Goal: Task Accomplishment & Management: Manage account settings

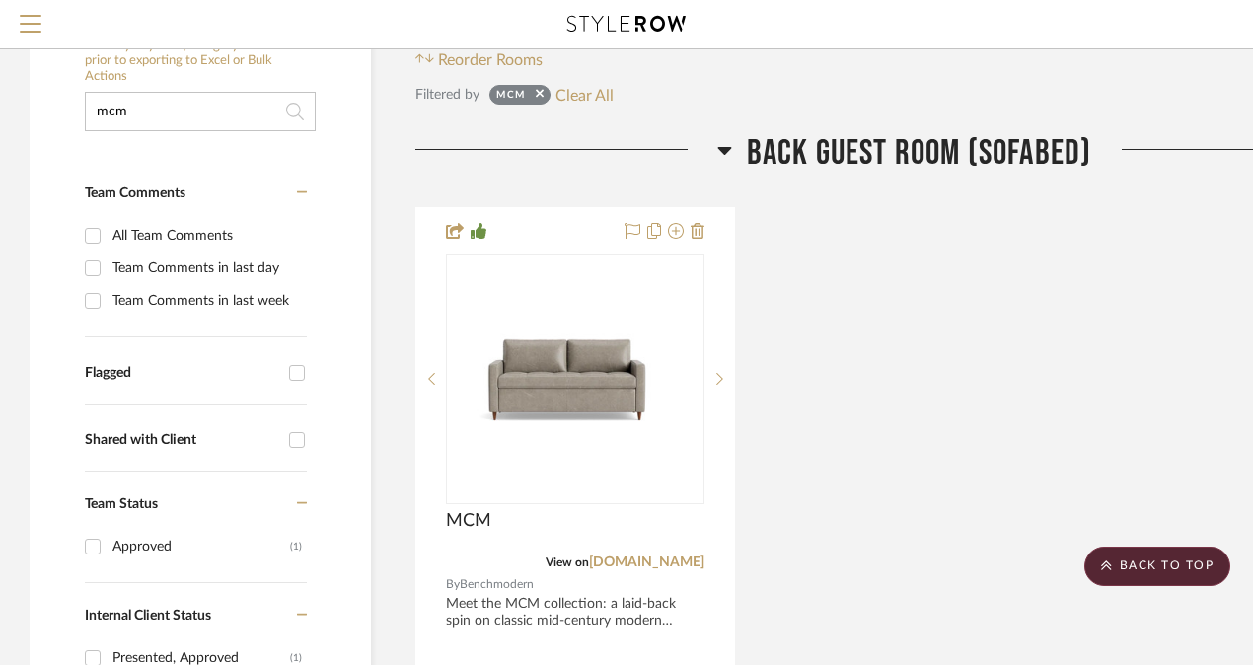
click at [147, 103] on input "mcm" at bounding box center [200, 111] width 231 height 39
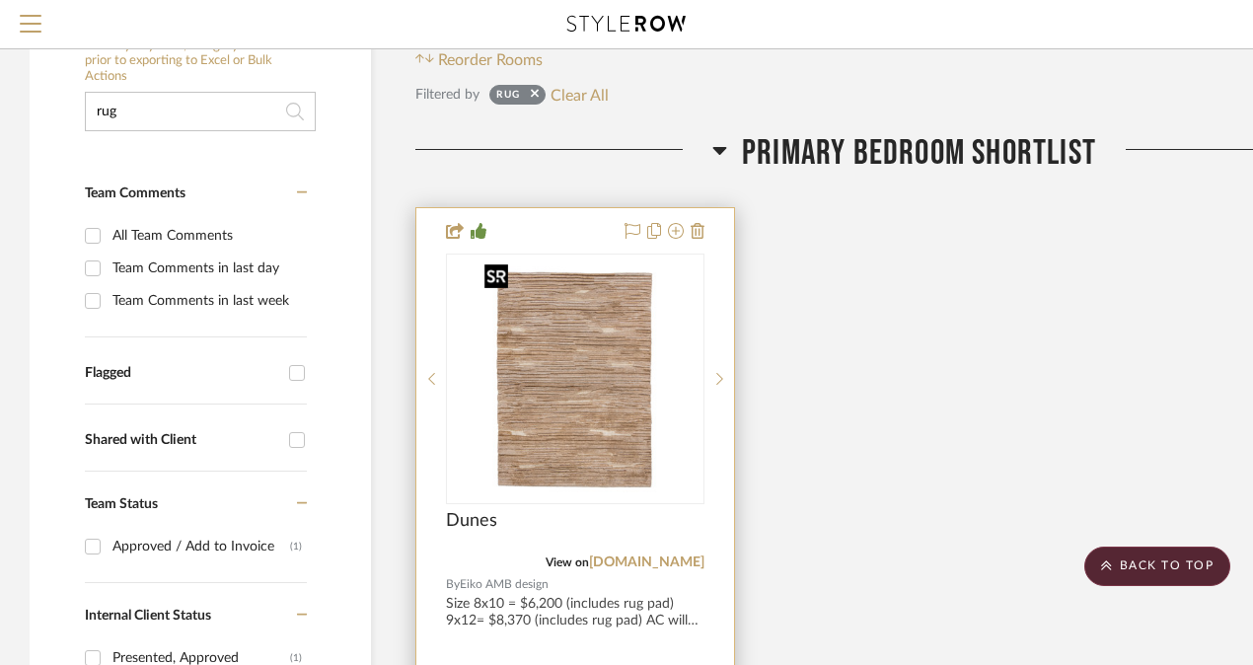
type input "rug"
click at [565, 365] on img "0" at bounding box center [575, 379] width 197 height 247
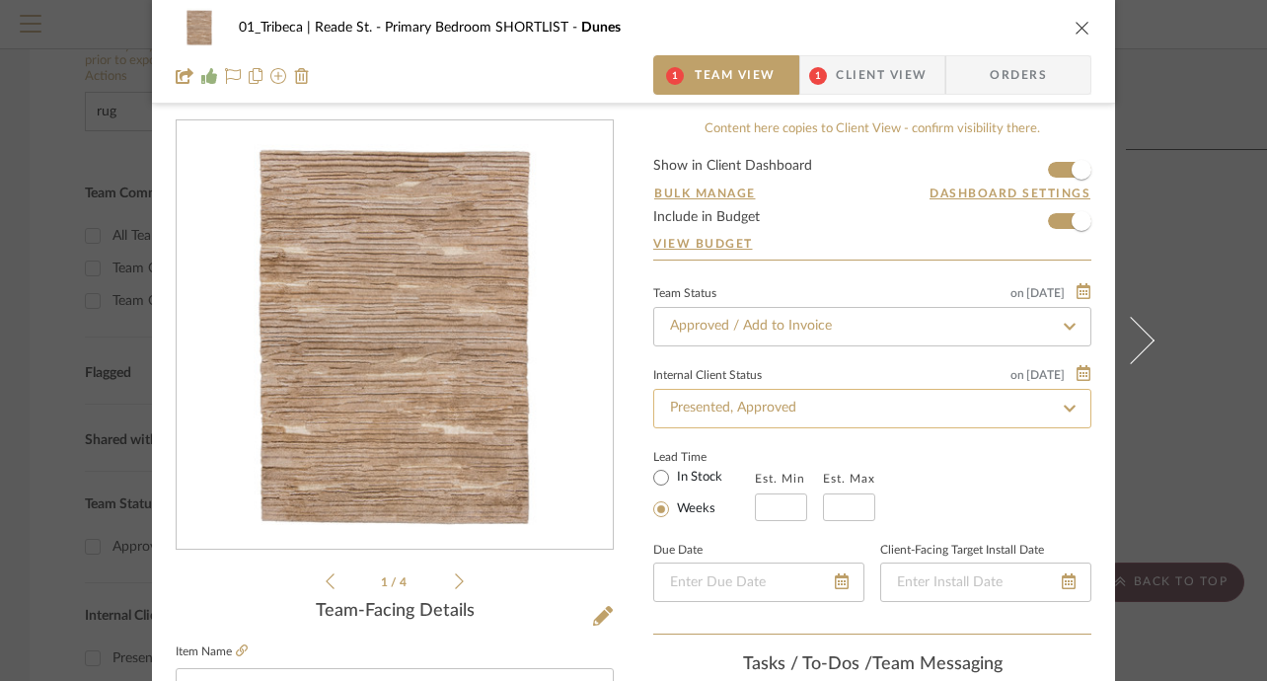
scroll to position [17, 0]
click at [840, 84] on span "Client View" at bounding box center [881, 74] width 91 height 39
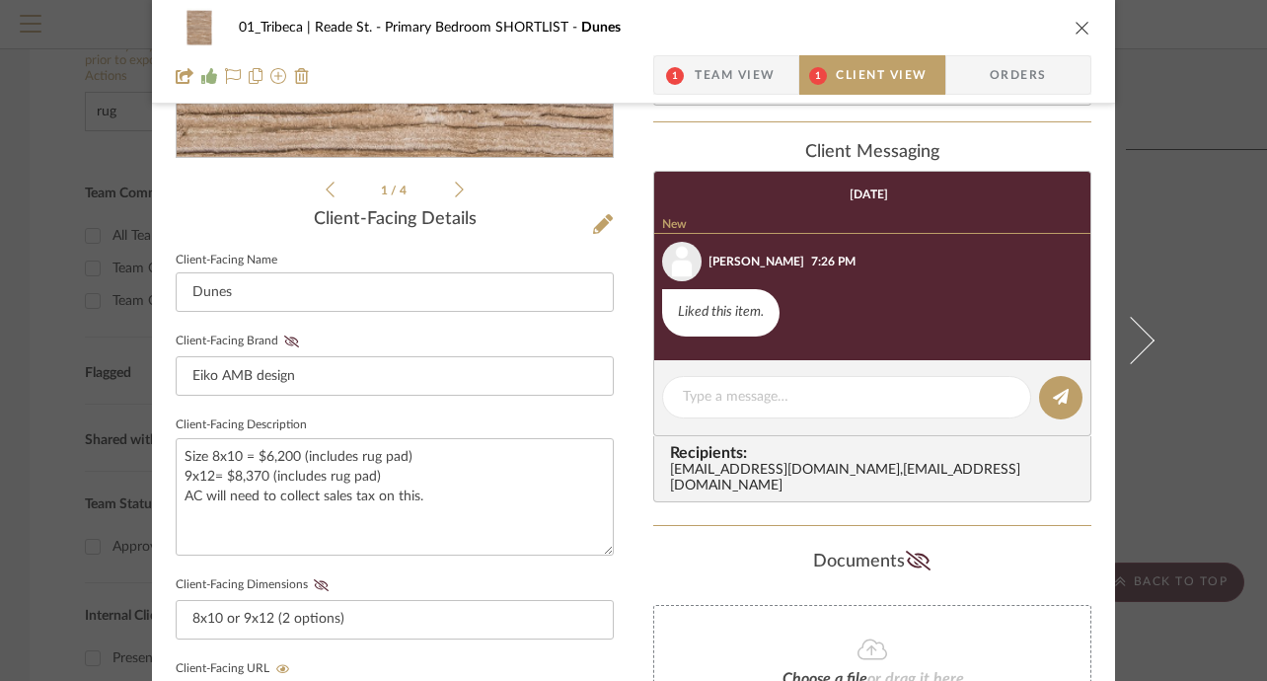
scroll to position [767, 0]
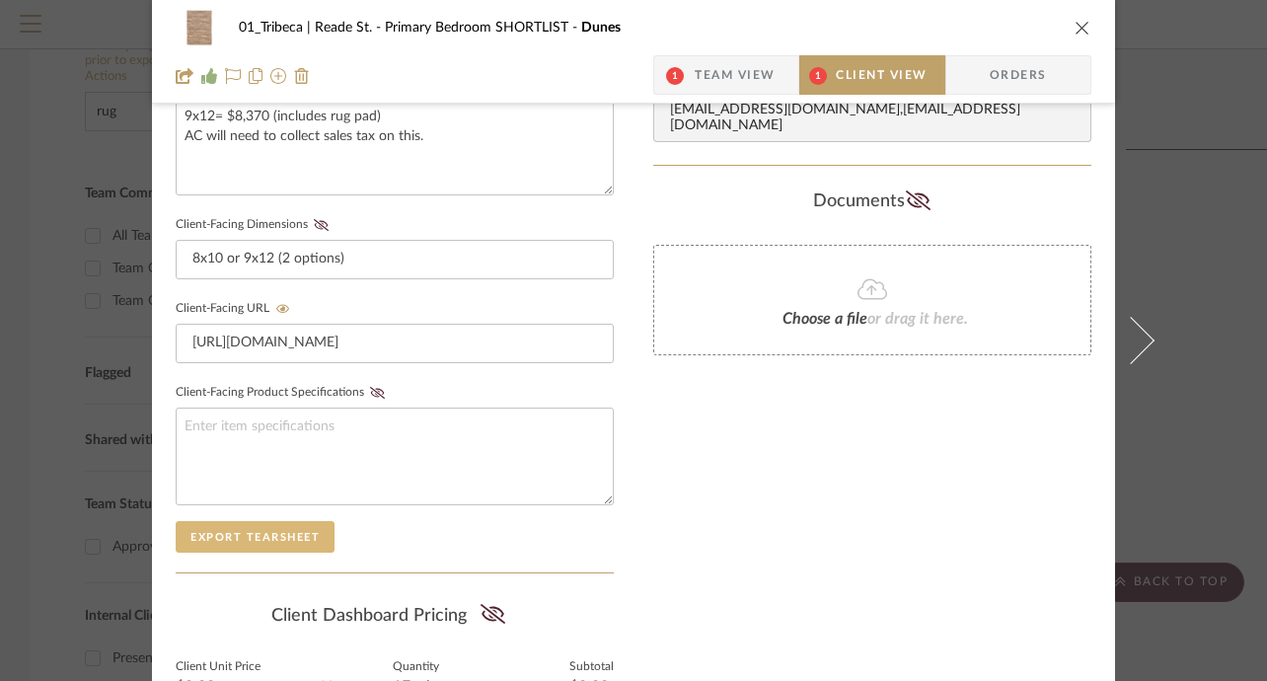
click at [240, 535] on button "Export Tearsheet" at bounding box center [255, 537] width 159 height 32
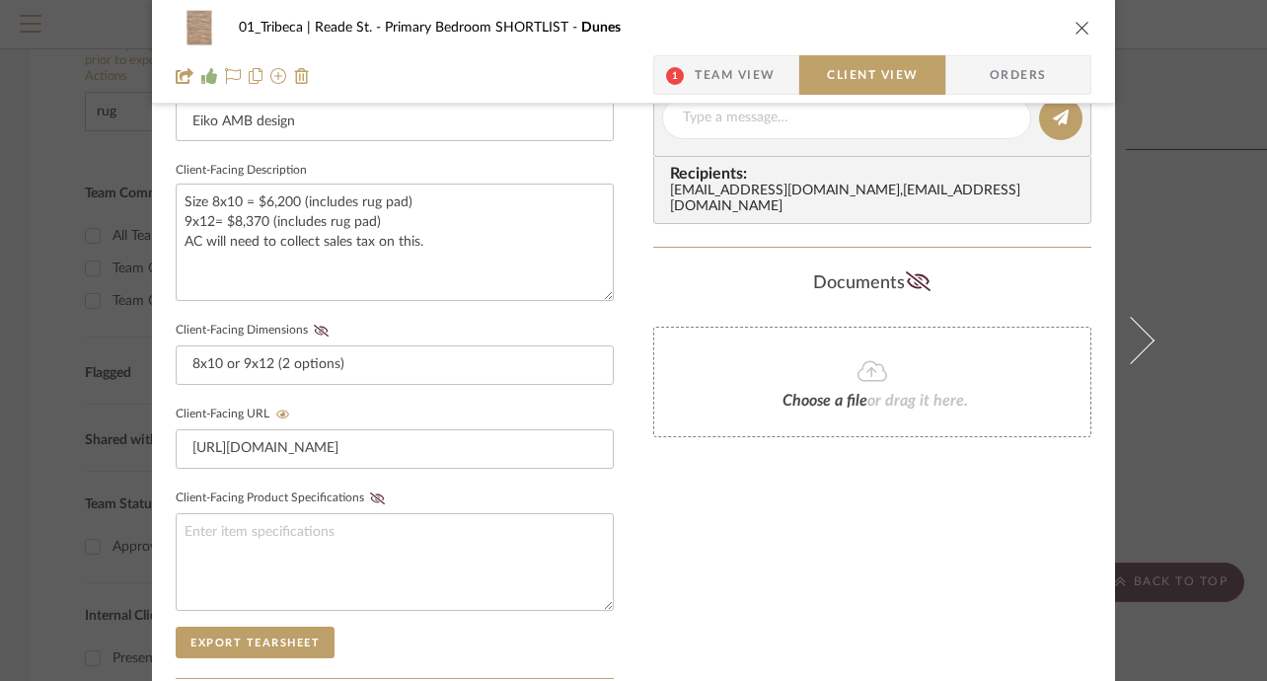
scroll to position [638, 0]
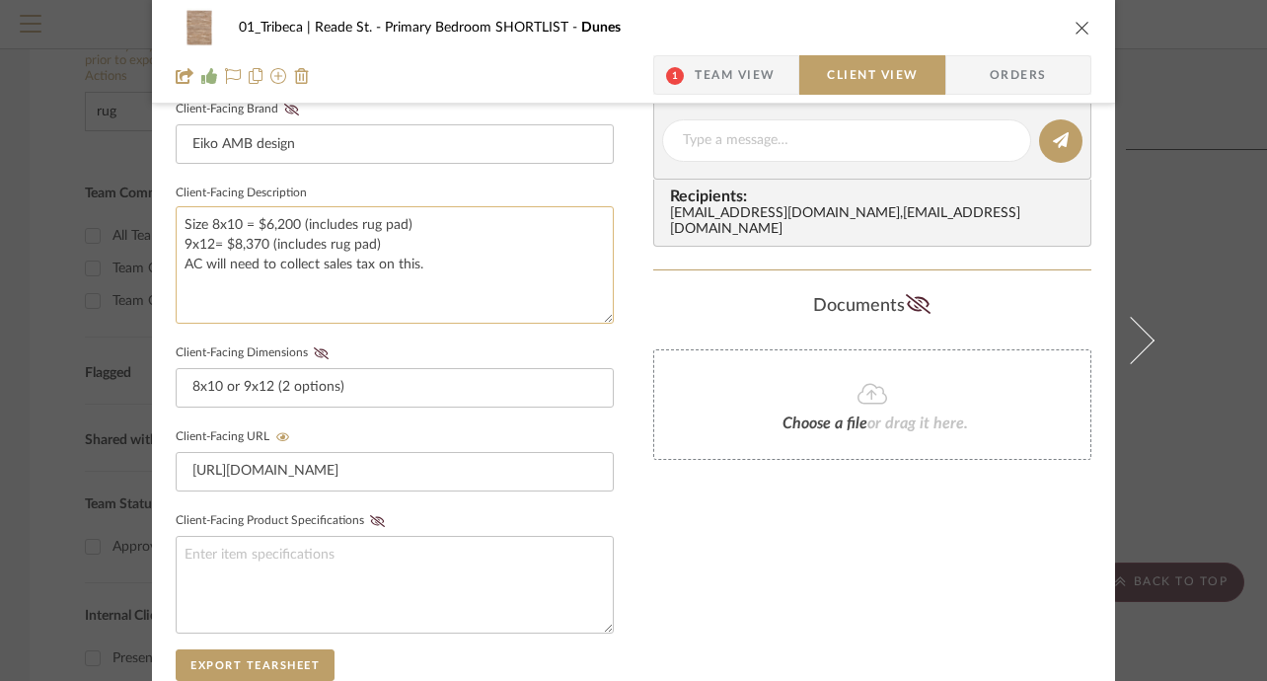
click at [391, 244] on textarea "Size 8x10 = $6,200 (includes rug pad) 9x12= $8,370 (includes rug pad) AC will n…" at bounding box center [395, 264] width 438 height 117
drag, startPoint x: 410, startPoint y: 241, endPoint x: 164, endPoint y: 248, distance: 245.8
click at [164, 248] on div "01_Tribeca | Reade St. Primary Bedroom SHORTLIST Dunes 1 Team View Client View …" at bounding box center [633, 197] width 963 height 1643
click at [296, 223] on textarea "Size 8x10 = $6,200 (includes rug pad) AC will need to collect sales tax on this." at bounding box center [395, 264] width 438 height 117
drag, startPoint x: 300, startPoint y: 226, endPoint x: 237, endPoint y: 224, distance: 63.2
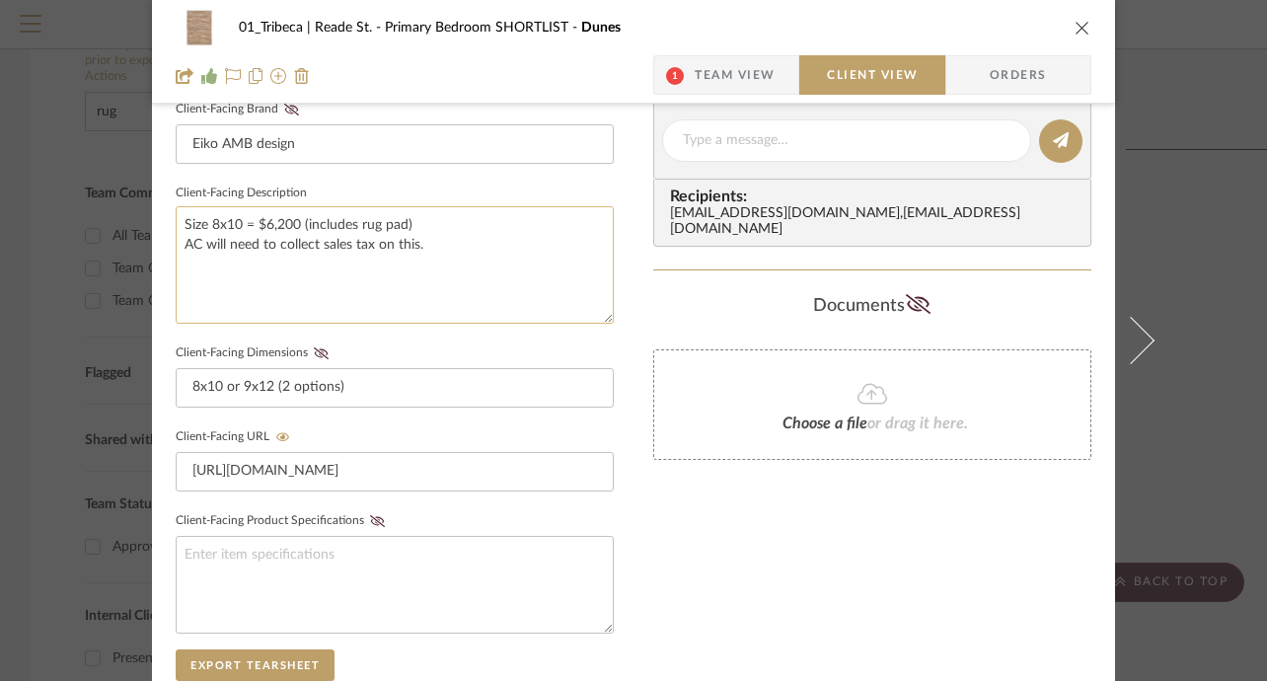
click at [237, 224] on textarea "Size 8x10 = $6,200 (includes rug pad) AC will need to collect sales tax on this." at bounding box center [395, 264] width 438 height 117
click at [359, 220] on textarea "Size 8x10; includes rug pad) AC will need to collect sales tax on this." at bounding box center [395, 264] width 438 height 117
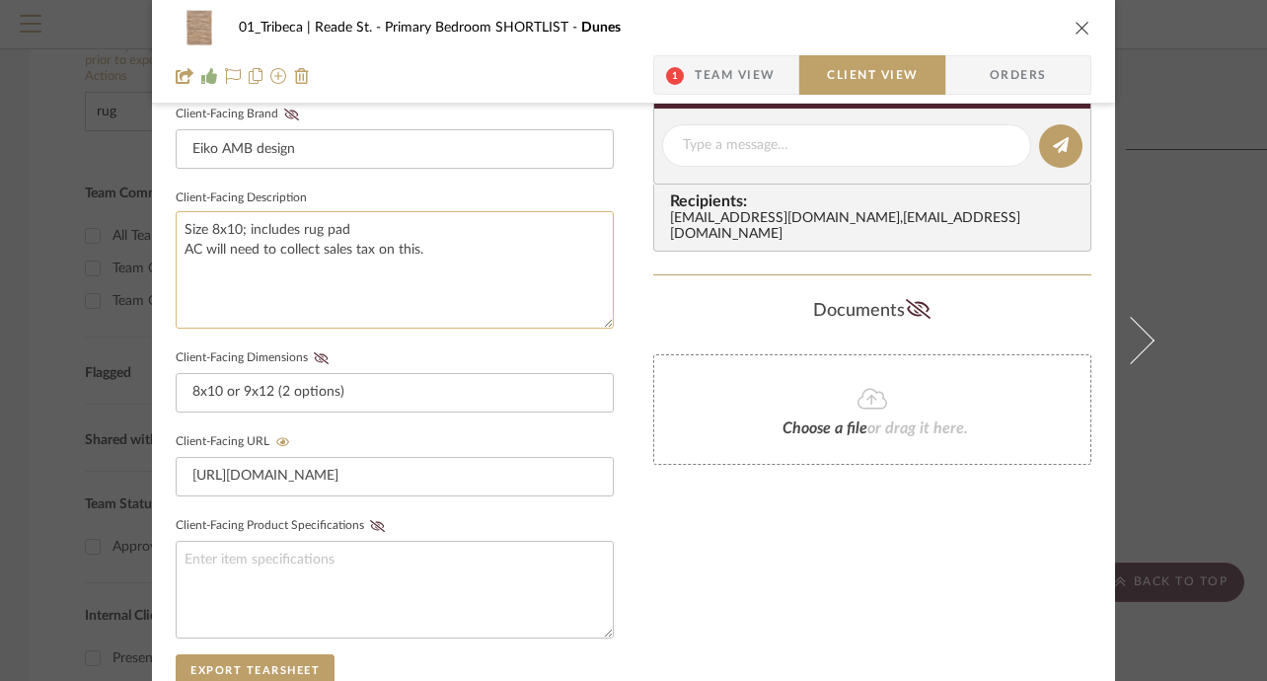
scroll to position [632, 0]
drag, startPoint x: 419, startPoint y: 252, endPoint x: 170, endPoint y: 256, distance: 249.7
click at [176, 256] on textarea "Size 8x10; includes rug pad AC will need to collect sales tax on this." at bounding box center [395, 271] width 438 height 117
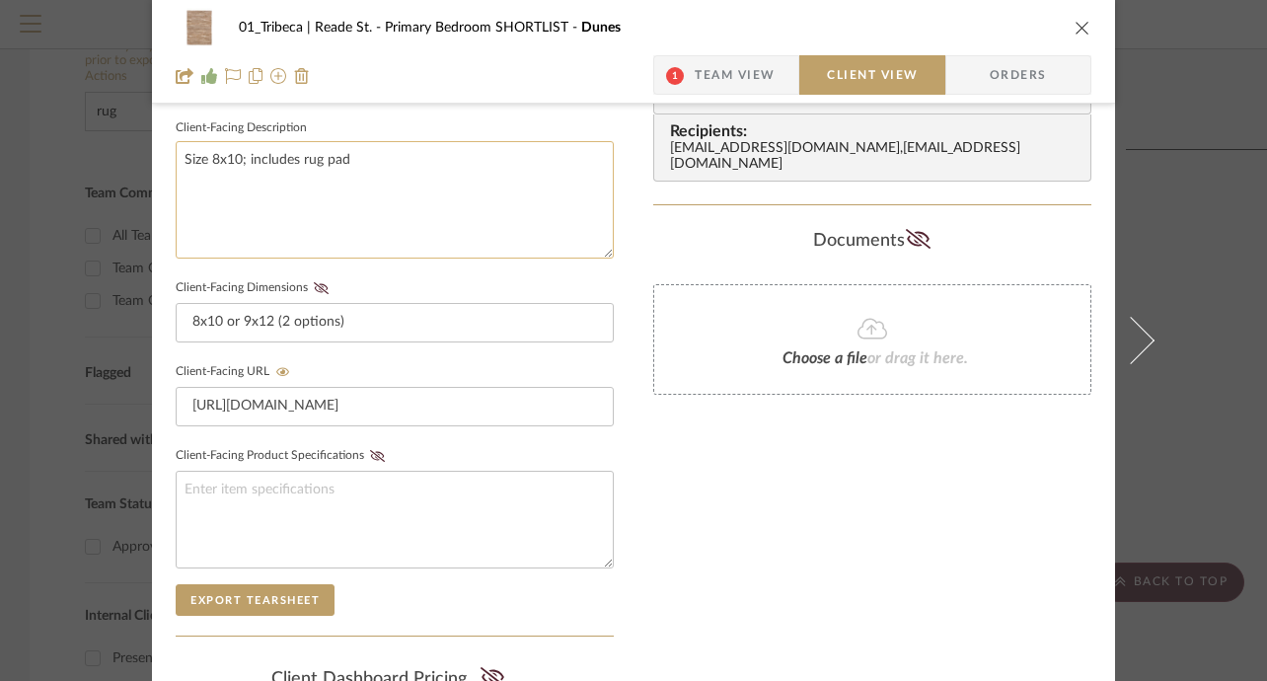
scroll to position [700, 0]
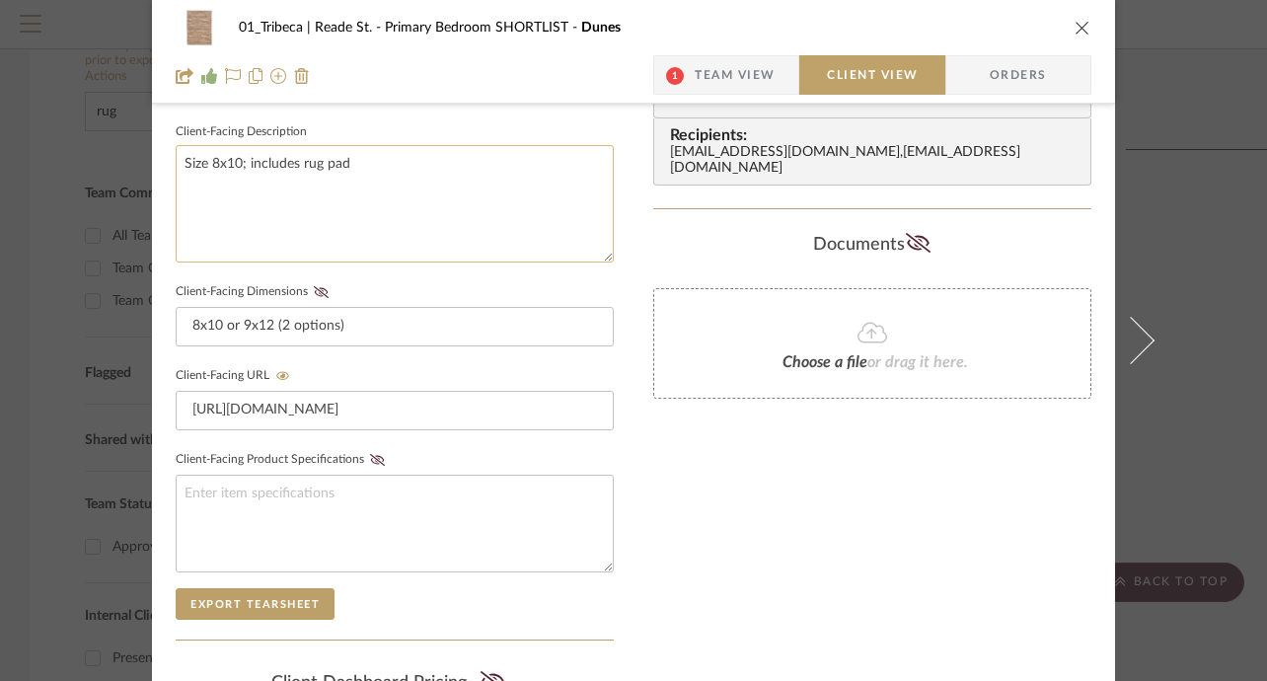
click at [416, 179] on textarea "Size 8x10; includes rug pad" at bounding box center [395, 203] width 438 height 117
type textarea "Size 8x10; includes rug pad"
click at [234, 601] on button "Export Tearsheet" at bounding box center [255, 604] width 159 height 32
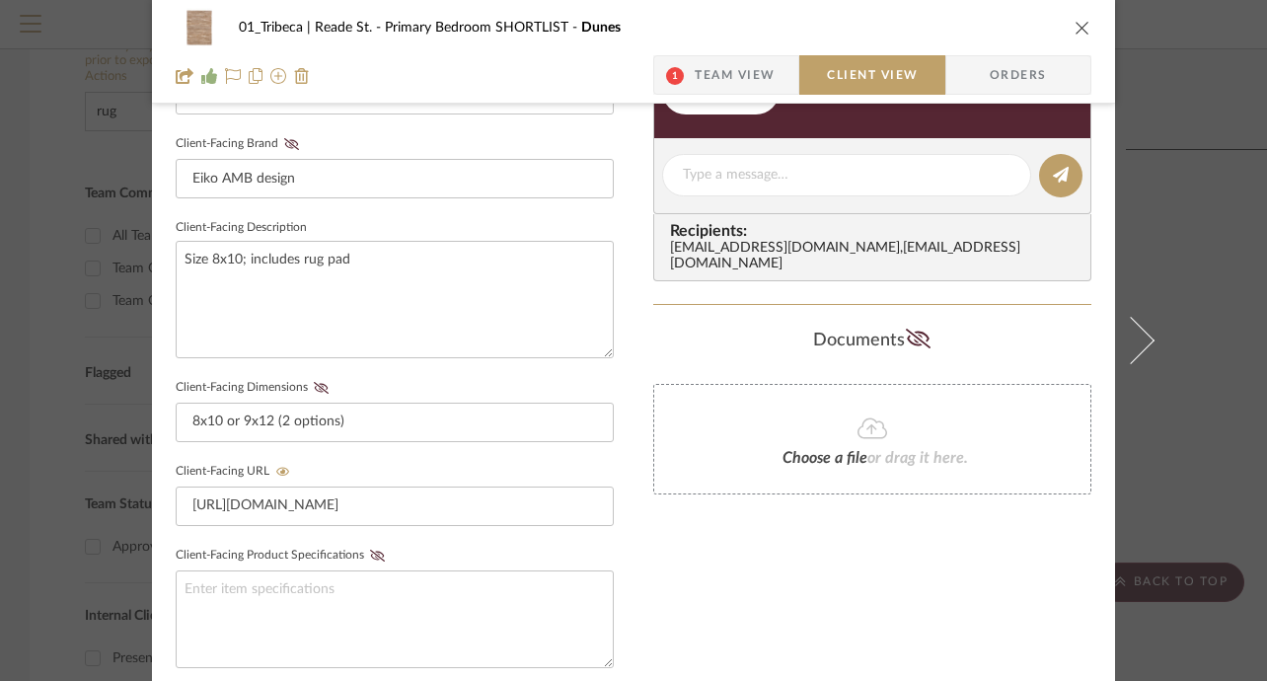
scroll to position [593, 0]
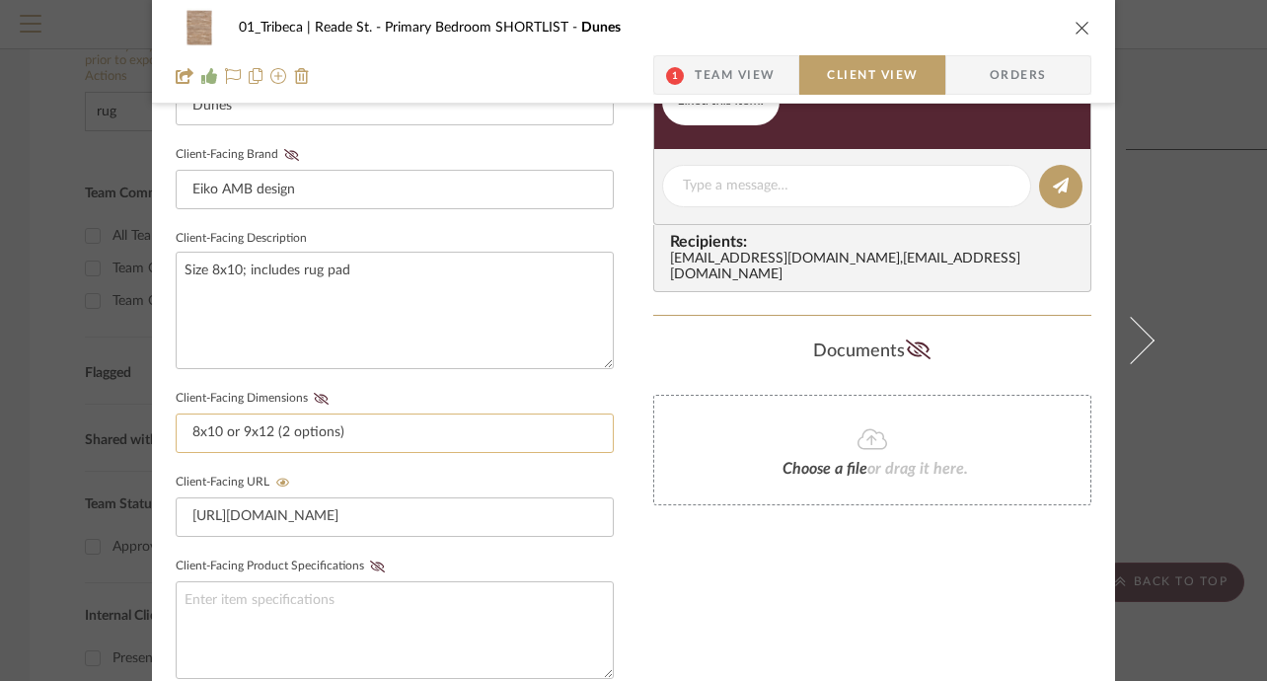
drag, startPoint x: 344, startPoint y: 432, endPoint x: 224, endPoint y: 428, distance: 120.5
click at [224, 428] on input "8x10 or 9x12 (2 options)" at bounding box center [395, 432] width 438 height 39
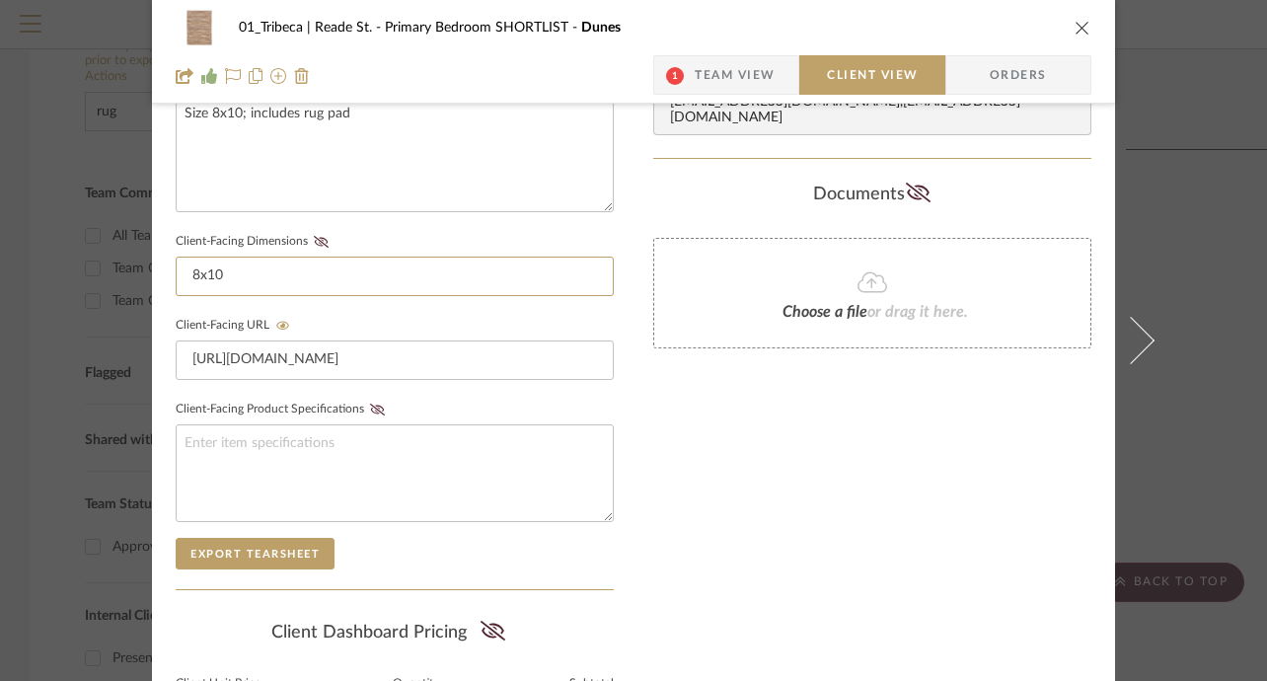
scroll to position [760, 0]
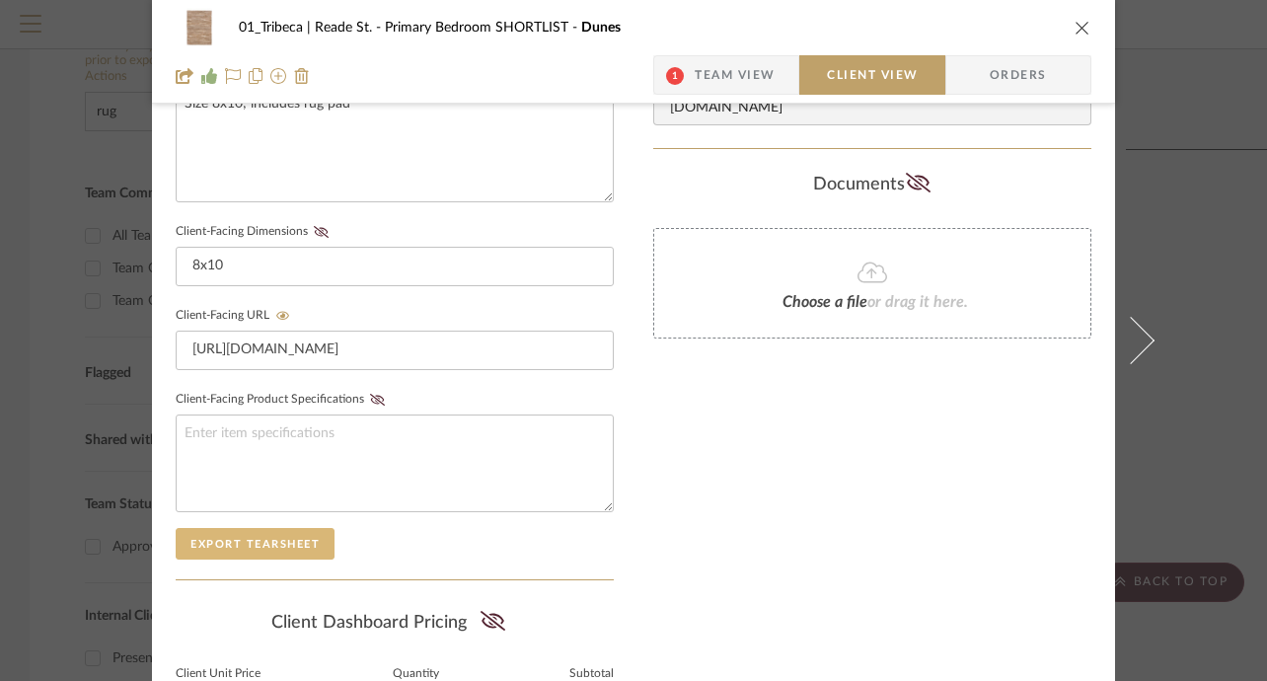
type input "8x10"
click at [252, 551] on button "Export Tearsheet" at bounding box center [255, 544] width 159 height 32
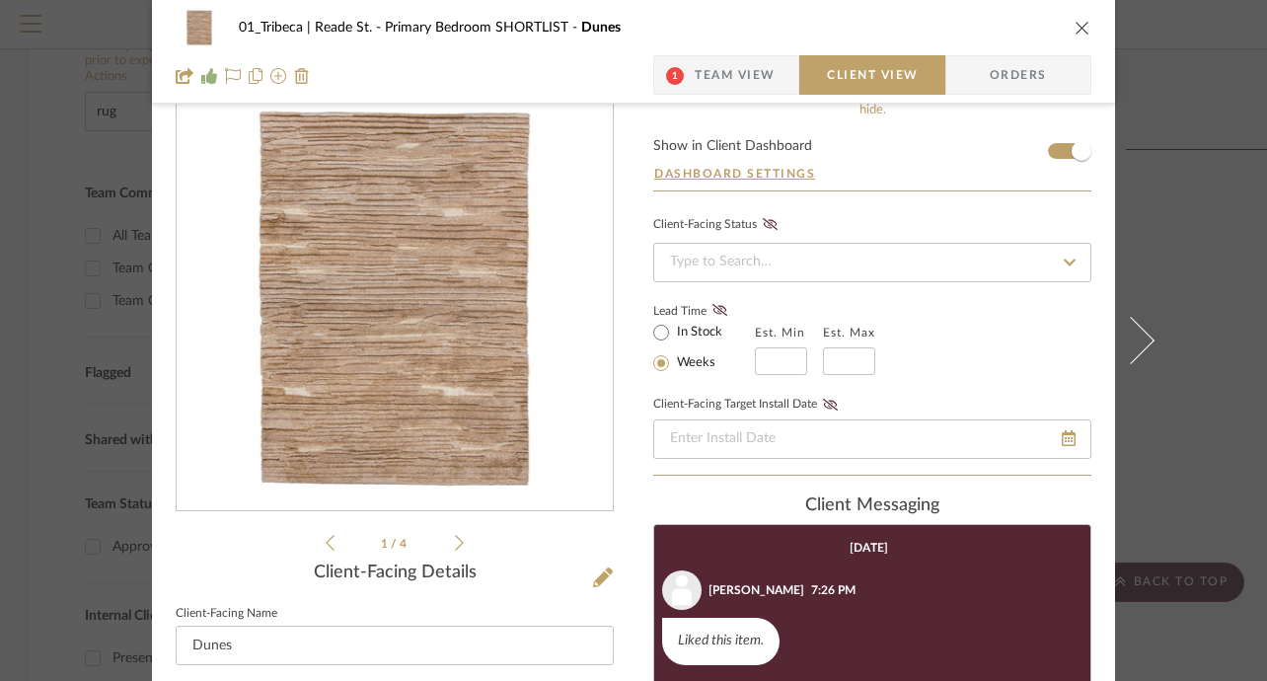
scroll to position [0, 0]
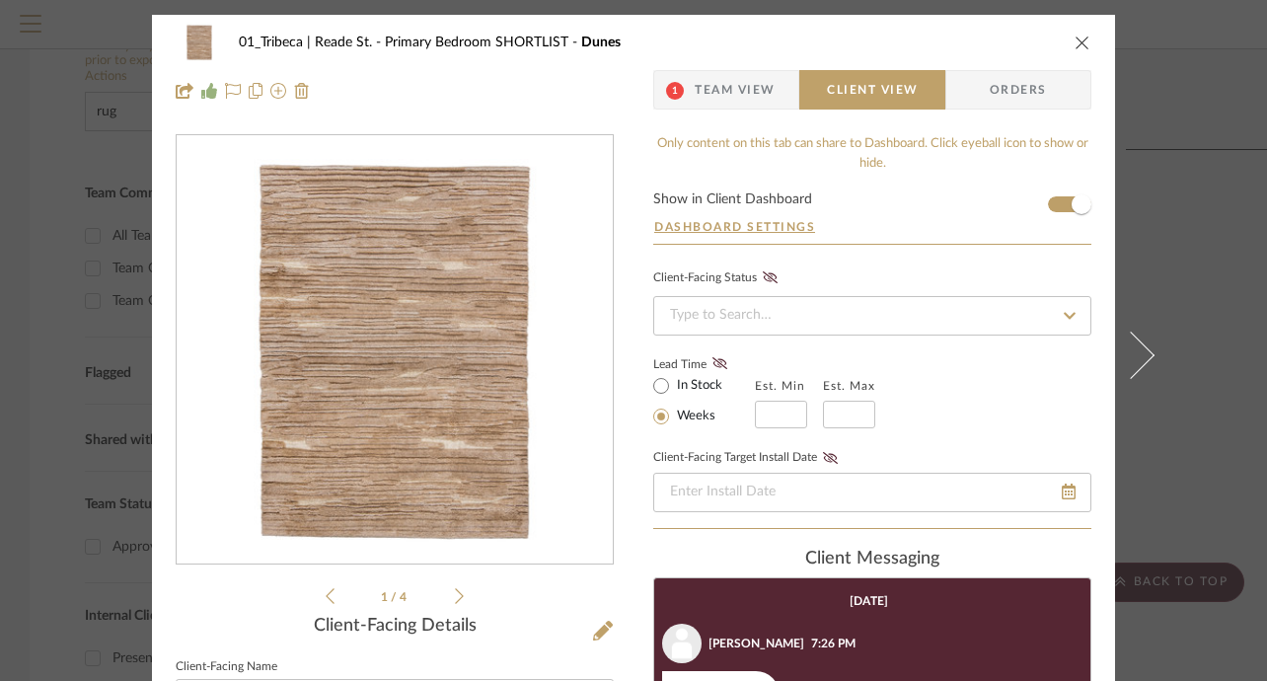
click at [1075, 38] on icon "close" at bounding box center [1083, 43] width 16 height 16
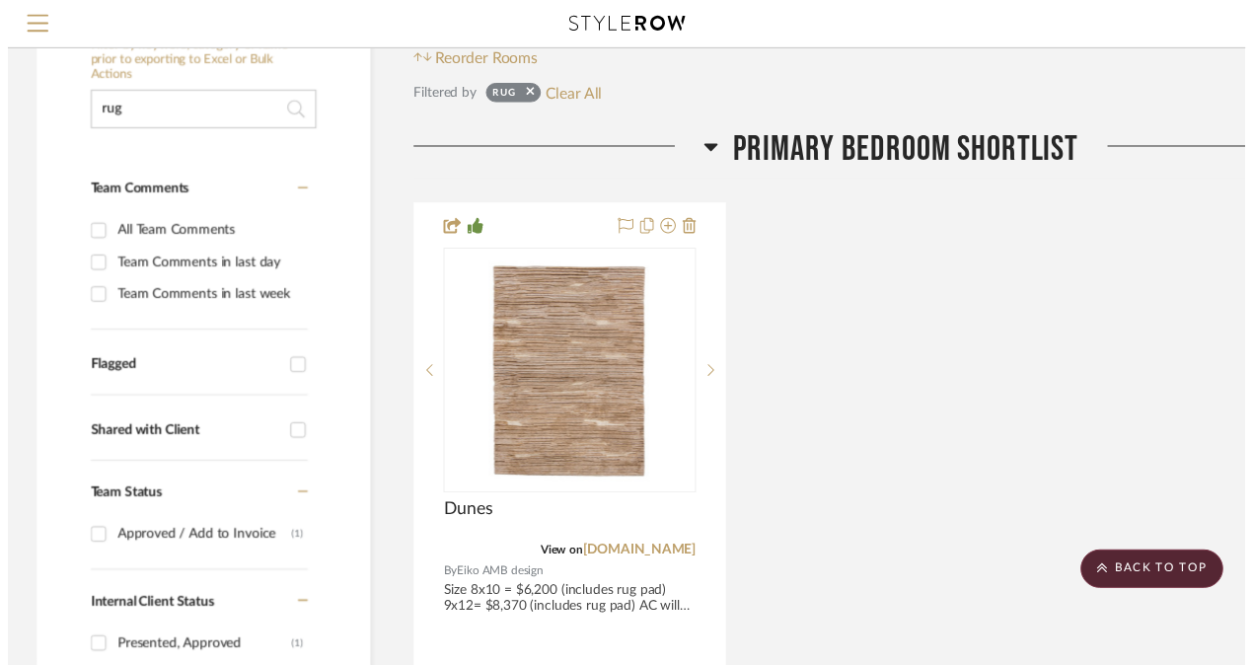
scroll to position [308, 0]
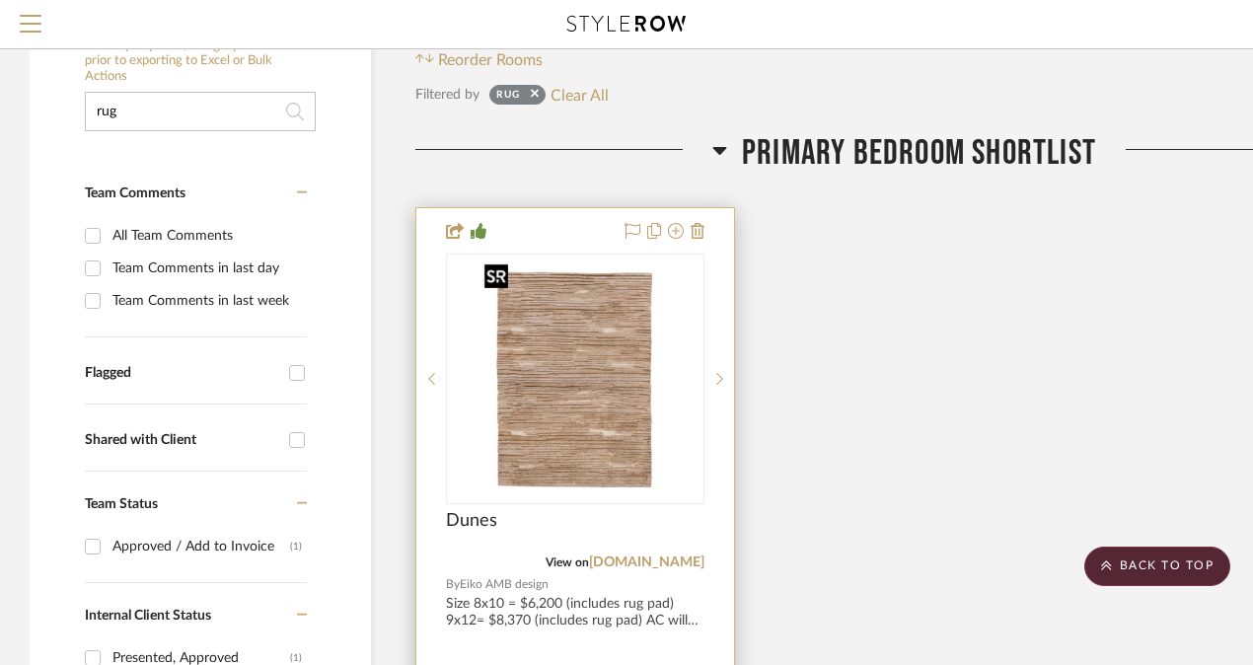
click at [586, 387] on img "0" at bounding box center [575, 379] width 197 height 247
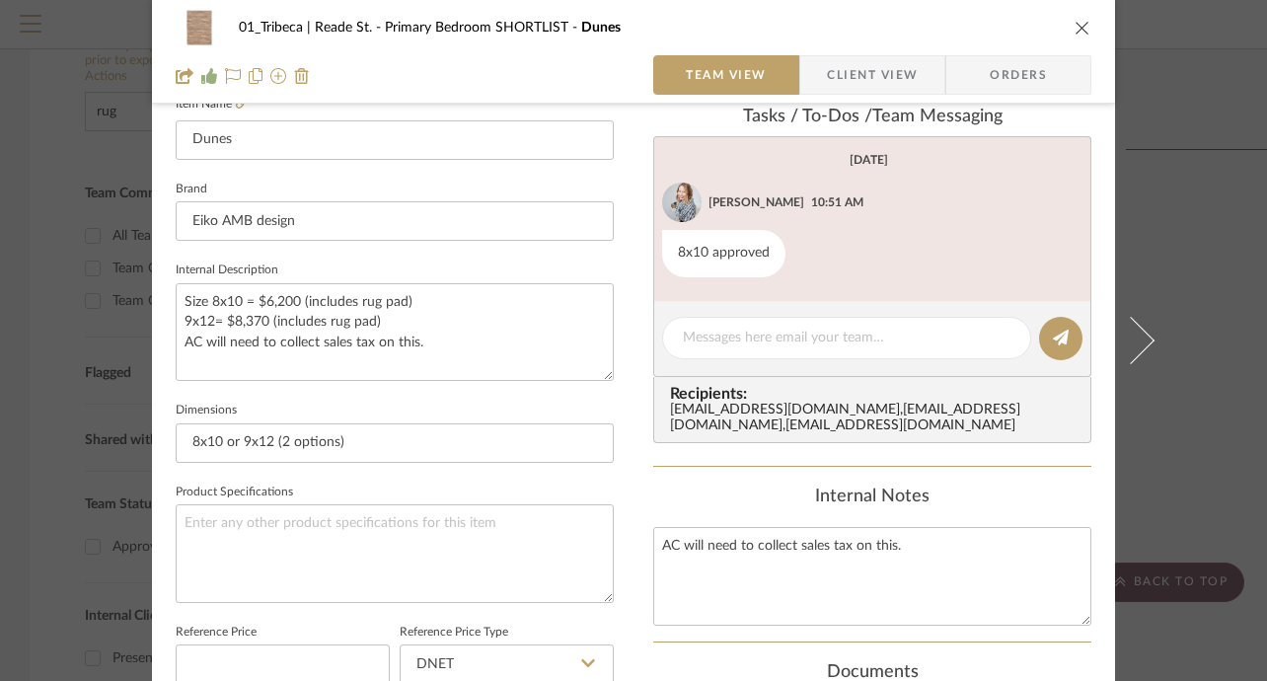
scroll to position [599, 0]
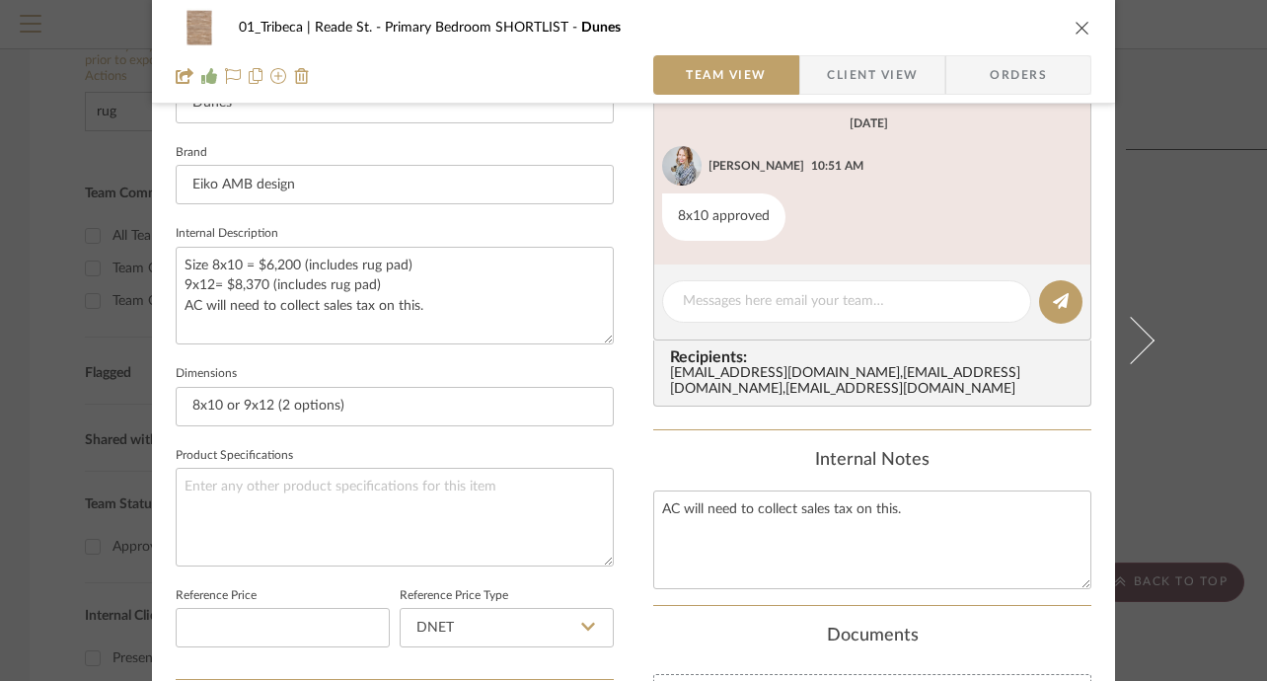
click at [857, 74] on span "Client View" at bounding box center [872, 74] width 91 height 39
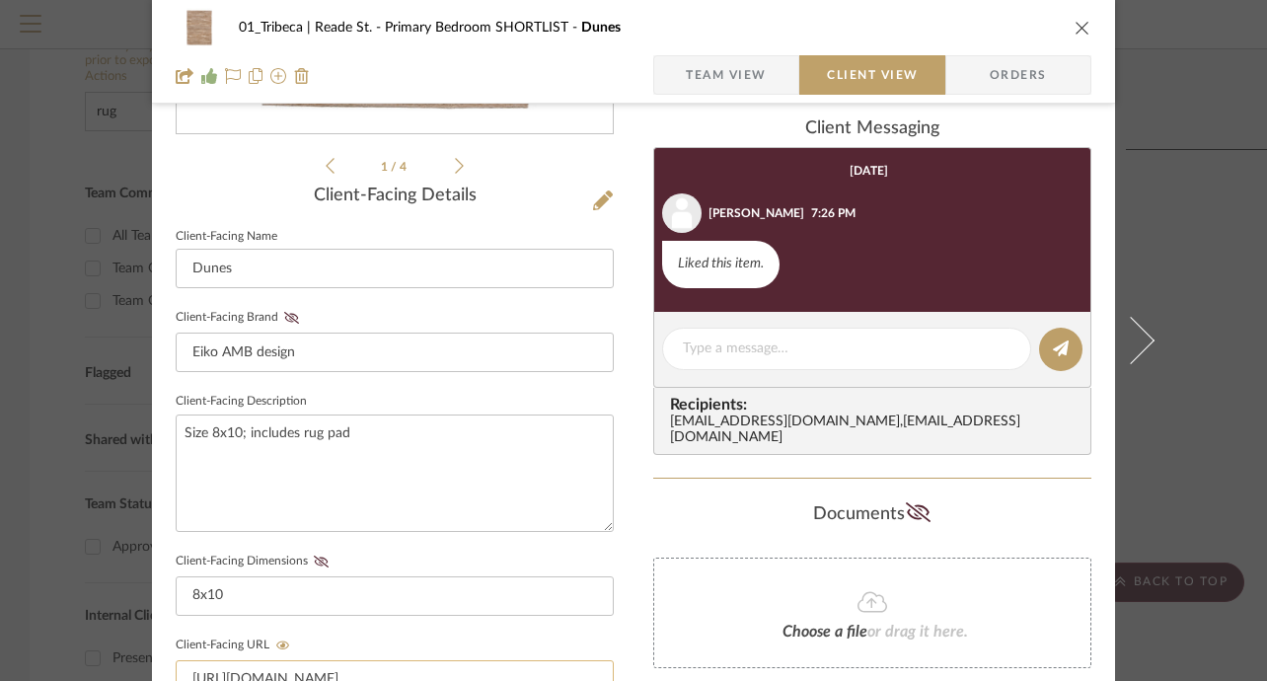
scroll to position [418, 0]
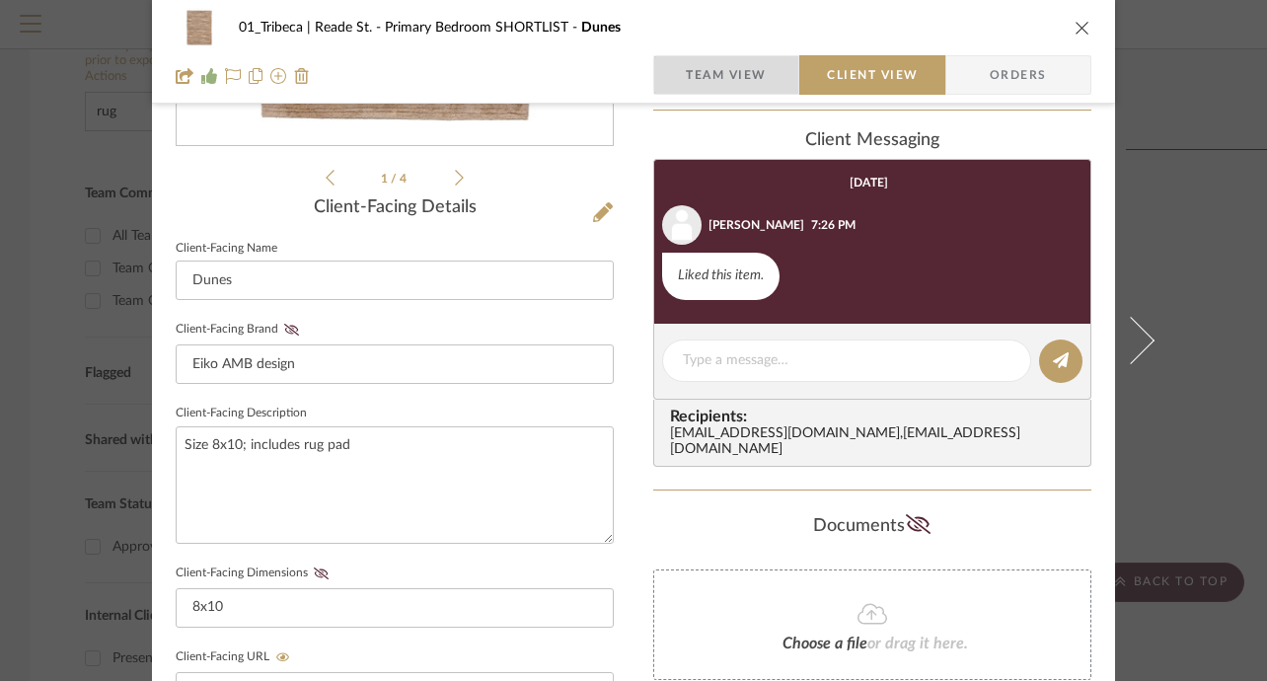
click at [725, 87] on span "Team View" at bounding box center [726, 74] width 81 height 39
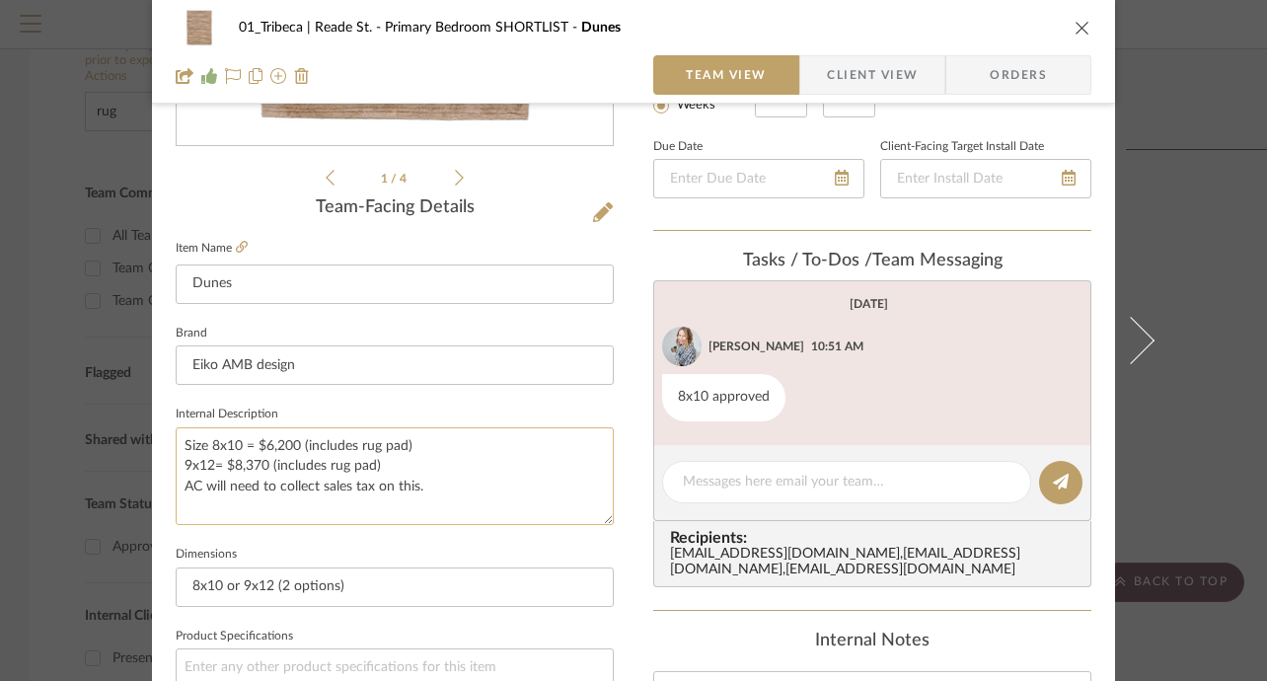
click at [427, 495] on textarea "Size 8x10 = $6,200 (includes rug pad) 9x12= $8,370 (includes rug pad) AC will n…" at bounding box center [395, 476] width 438 height 98
drag, startPoint x: 431, startPoint y: 487, endPoint x: 170, endPoint y: 486, distance: 261.5
click at [176, 486] on textarea "Size 8x10 = $6,200 (includes rug pad) 9x12= $8,370 (includes rug pad) AC will n…" at bounding box center [395, 476] width 438 height 98
click at [715, 509] on editor-of-message at bounding box center [872, 483] width 438 height 76
click at [715, 489] on textarea at bounding box center [847, 482] width 328 height 21
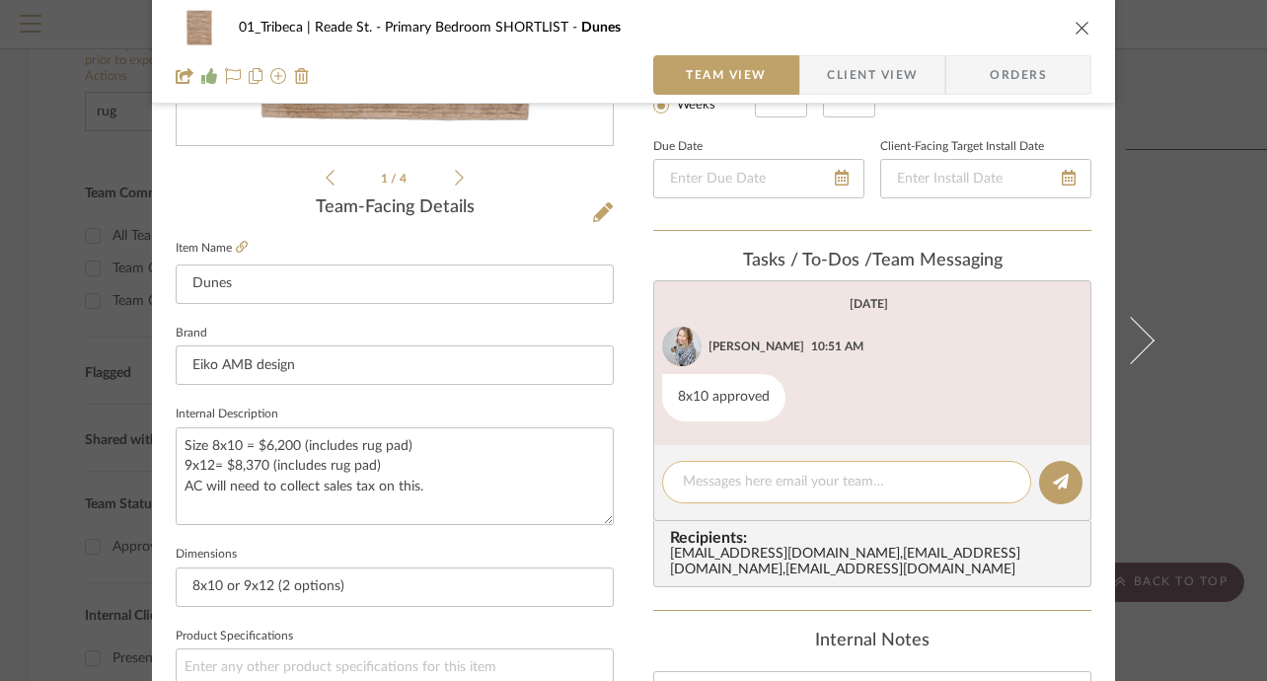
paste textarea "AC will need to collect sales tax on this."
type textarea "AC will need to collect sales tax on this."
click at [1041, 486] on button at bounding box center [1060, 482] width 43 height 43
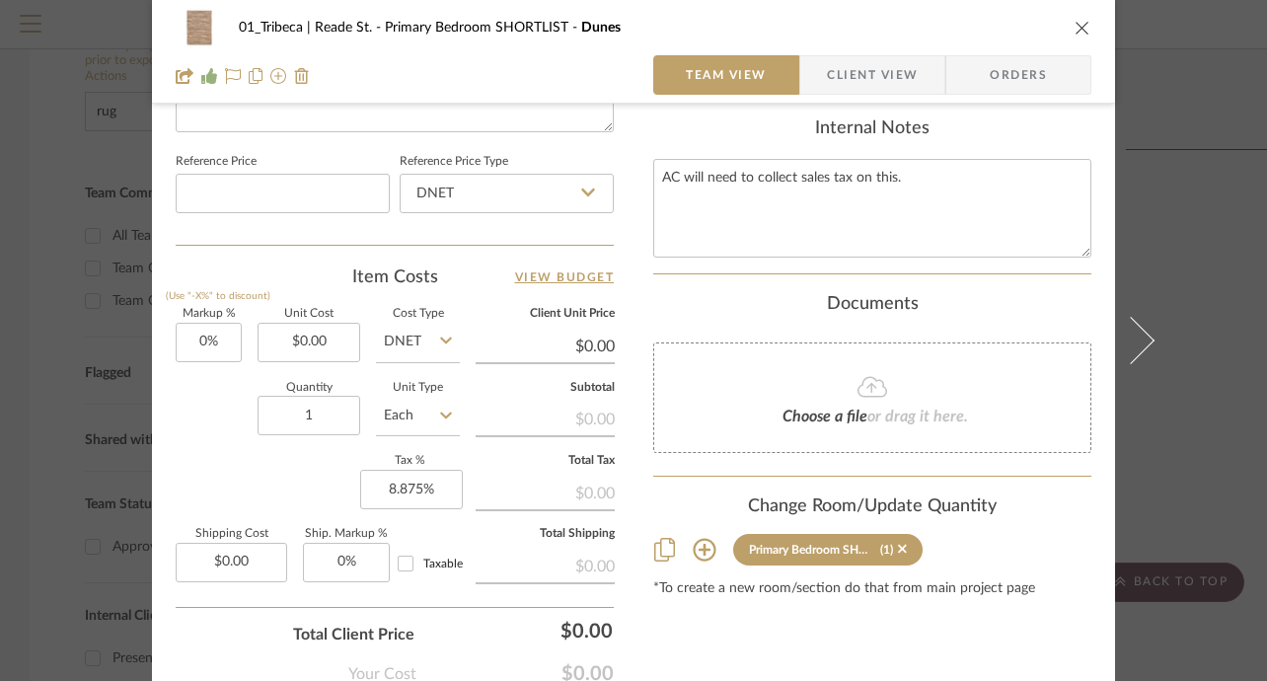
scroll to position [703, 0]
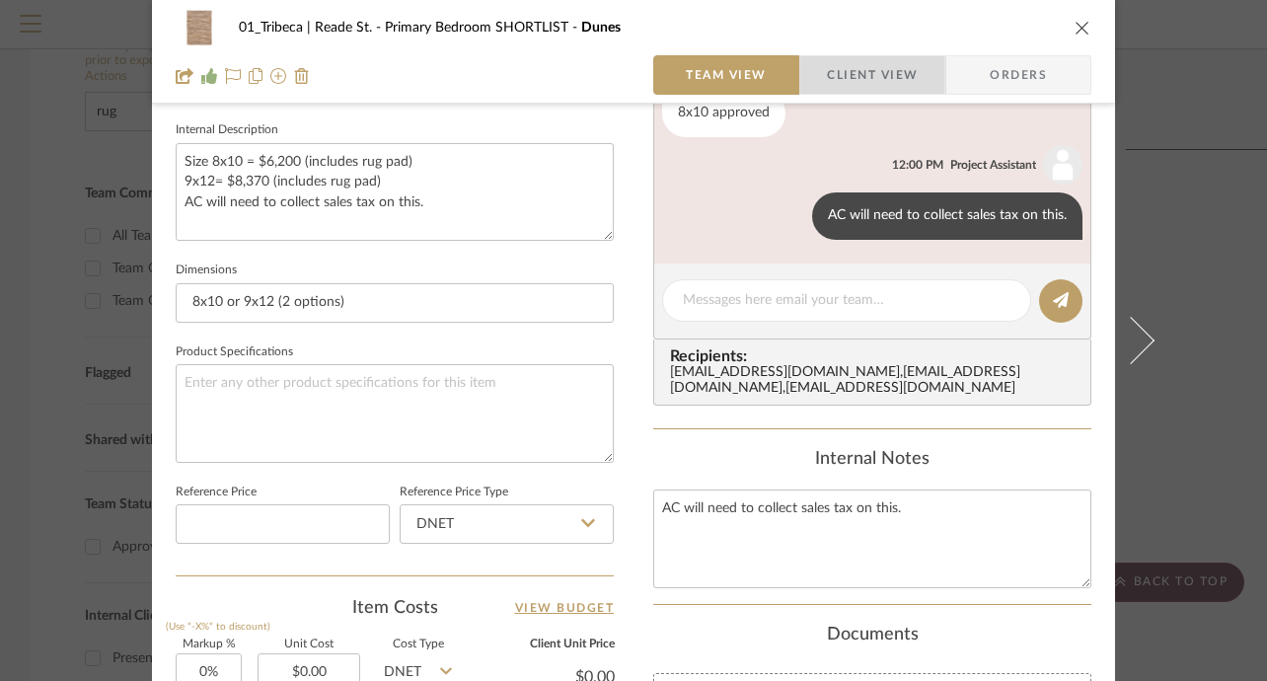
click at [832, 71] on span "Client View" at bounding box center [872, 74] width 91 height 39
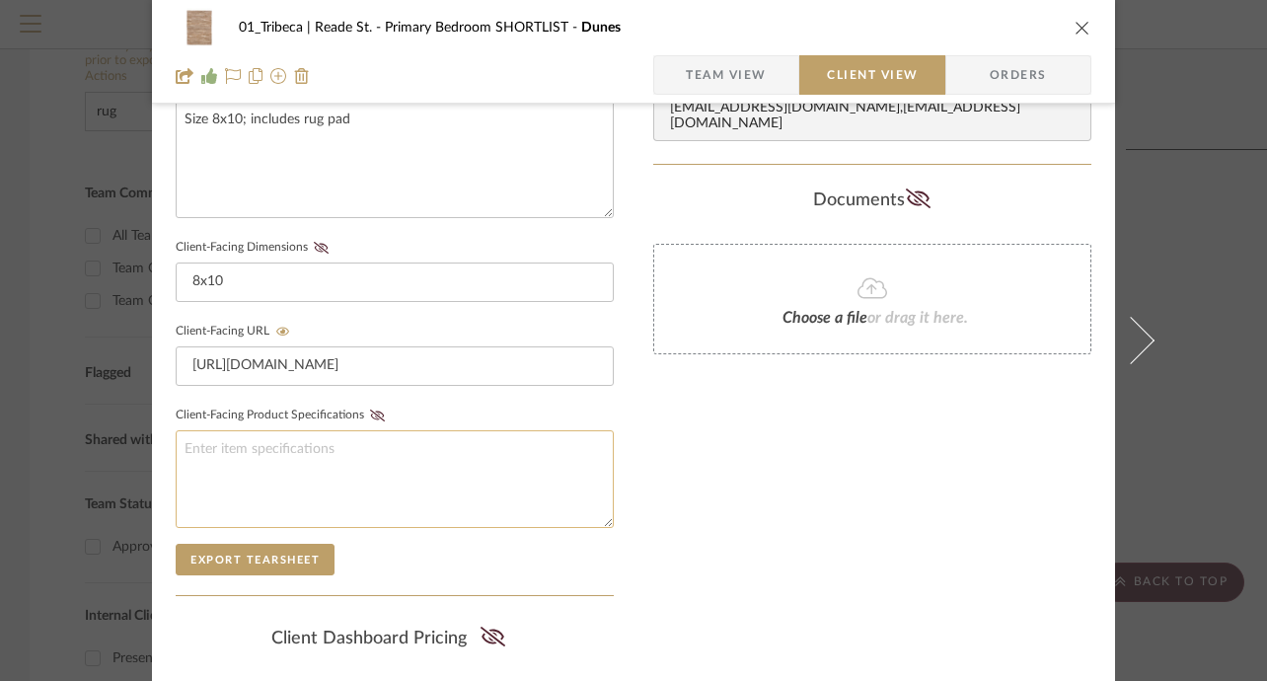
scroll to position [777, 0]
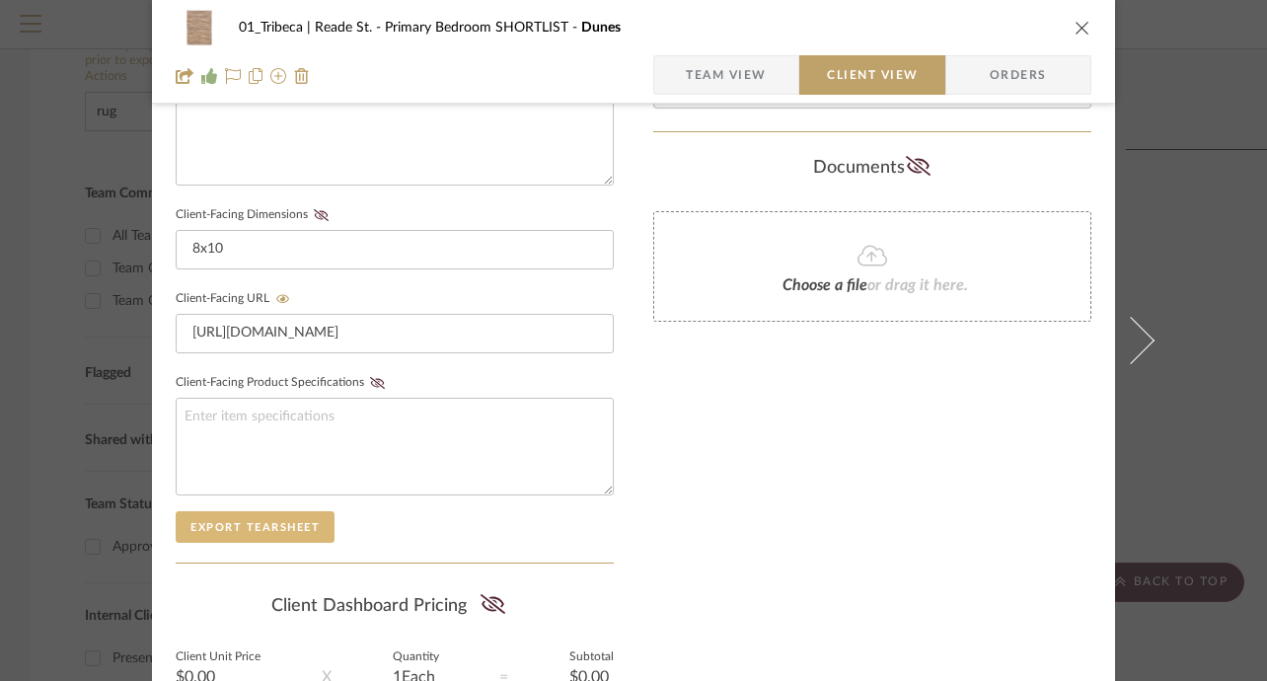
click at [244, 522] on button "Export Tearsheet" at bounding box center [255, 527] width 159 height 32
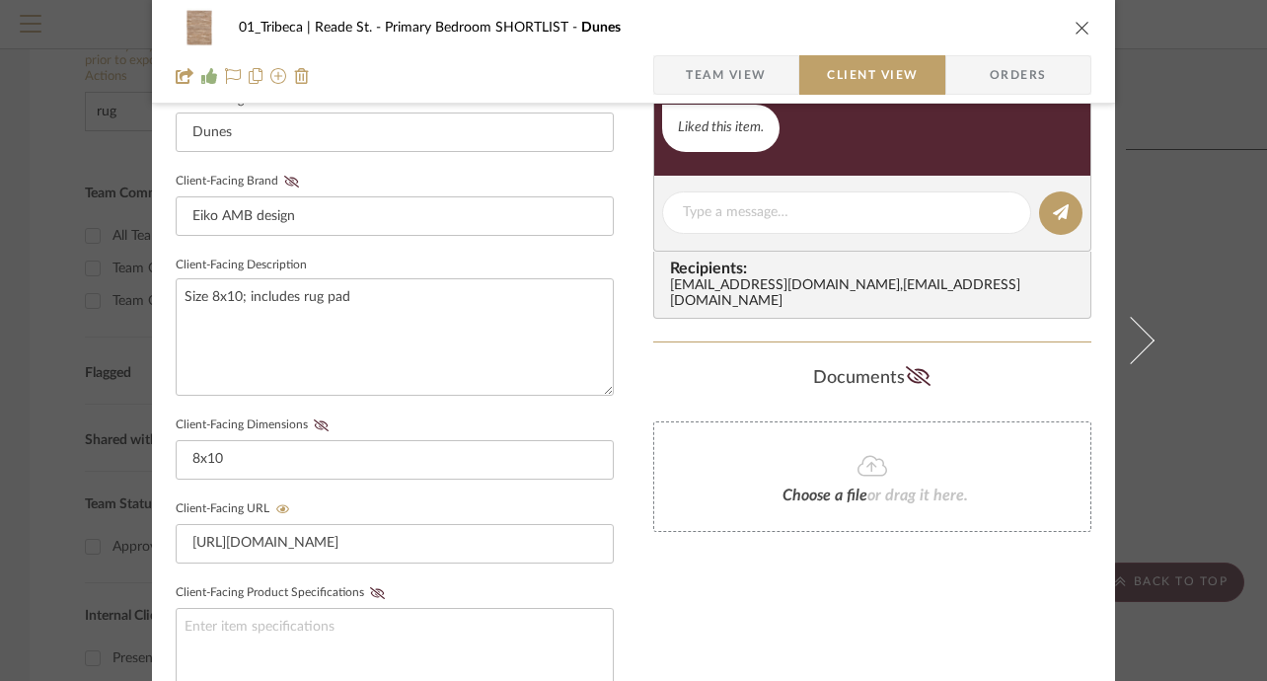
scroll to position [0, 0]
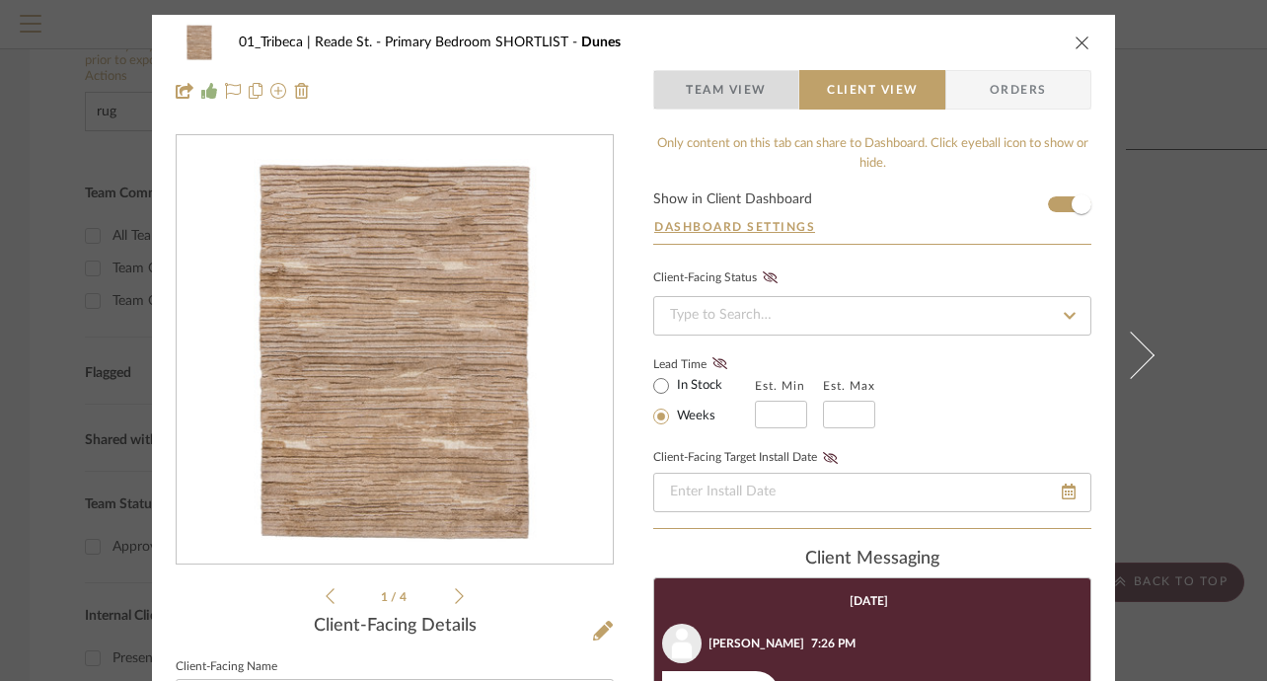
click at [743, 86] on span "Team View" at bounding box center [726, 89] width 81 height 39
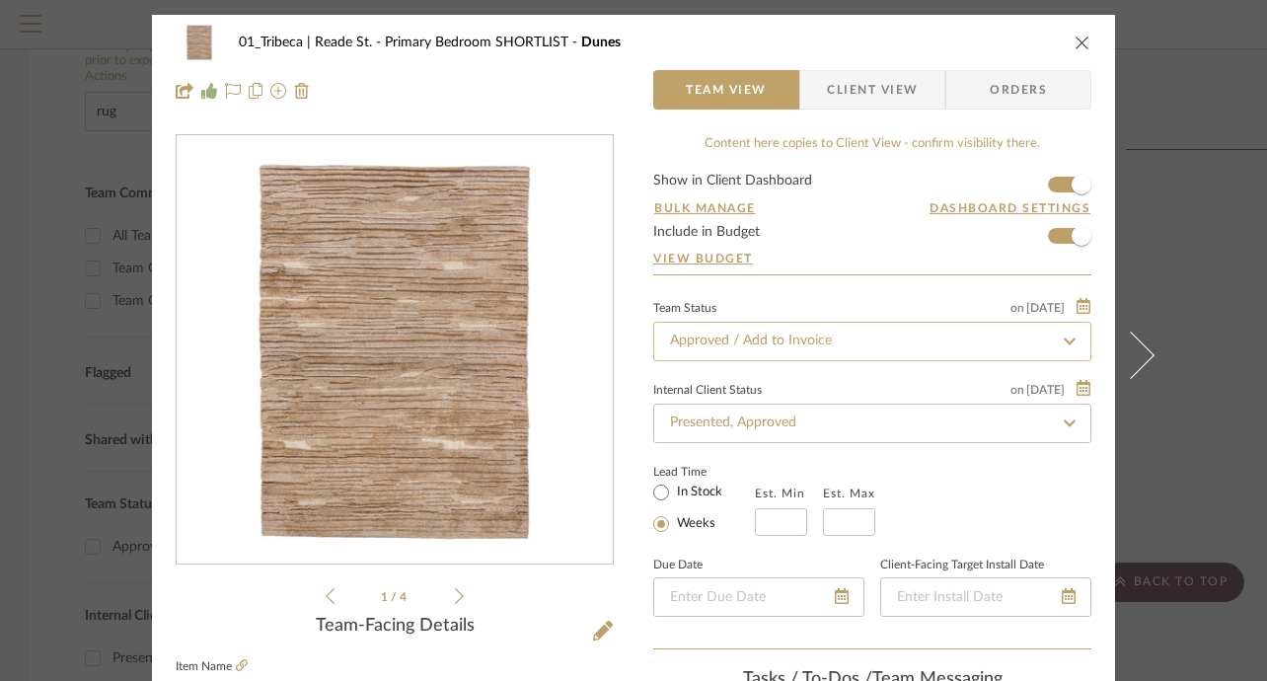
click at [830, 338] on input "Approved / Add to Invoice" at bounding box center [872, 341] width 438 height 39
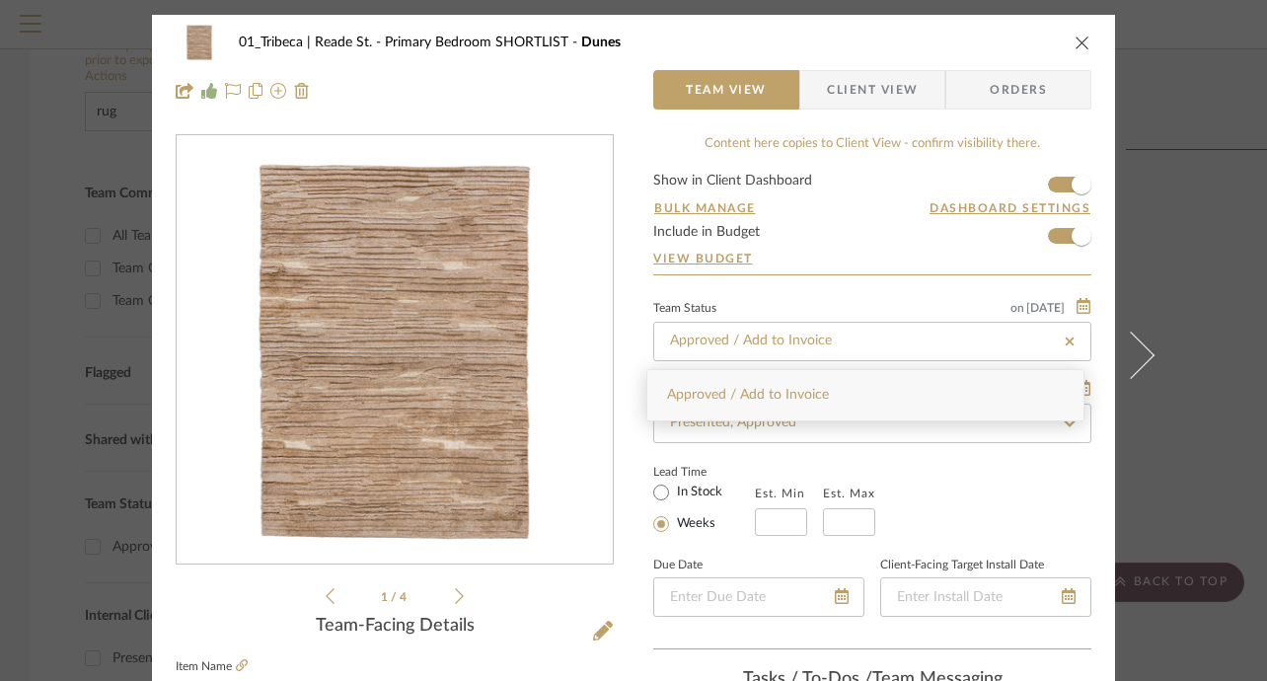
click at [1075, 40] on icon "close" at bounding box center [1083, 43] width 16 height 16
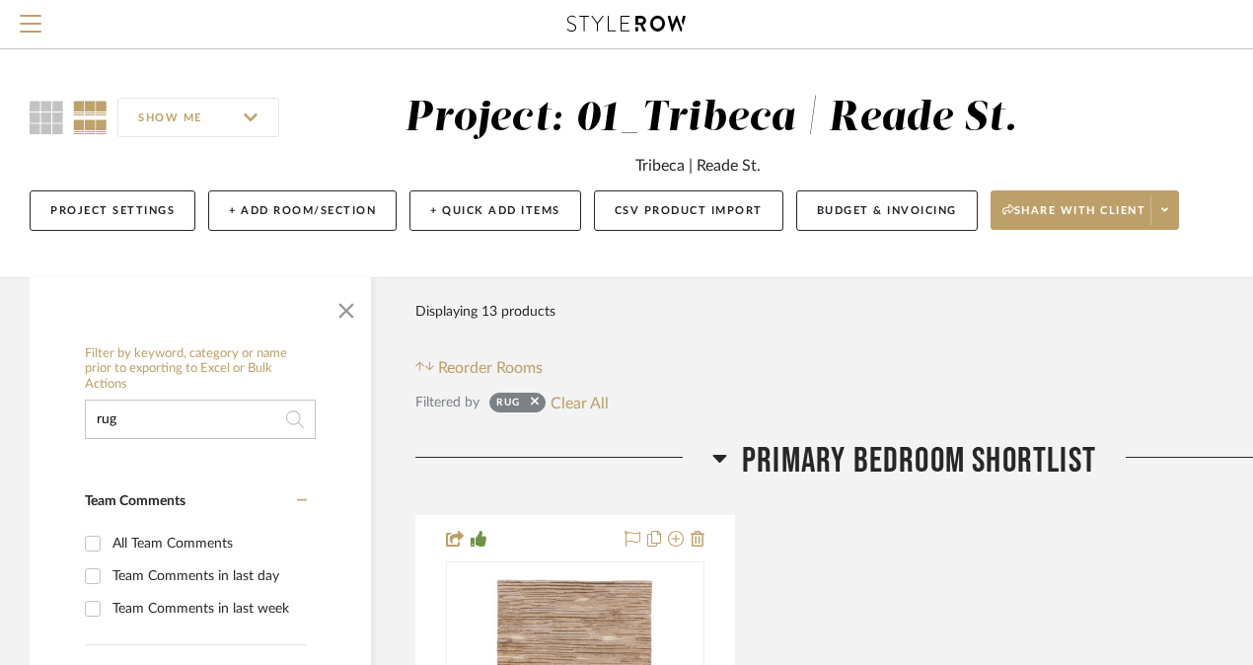
click at [161, 409] on input "rug" at bounding box center [200, 419] width 231 height 39
type input "n"
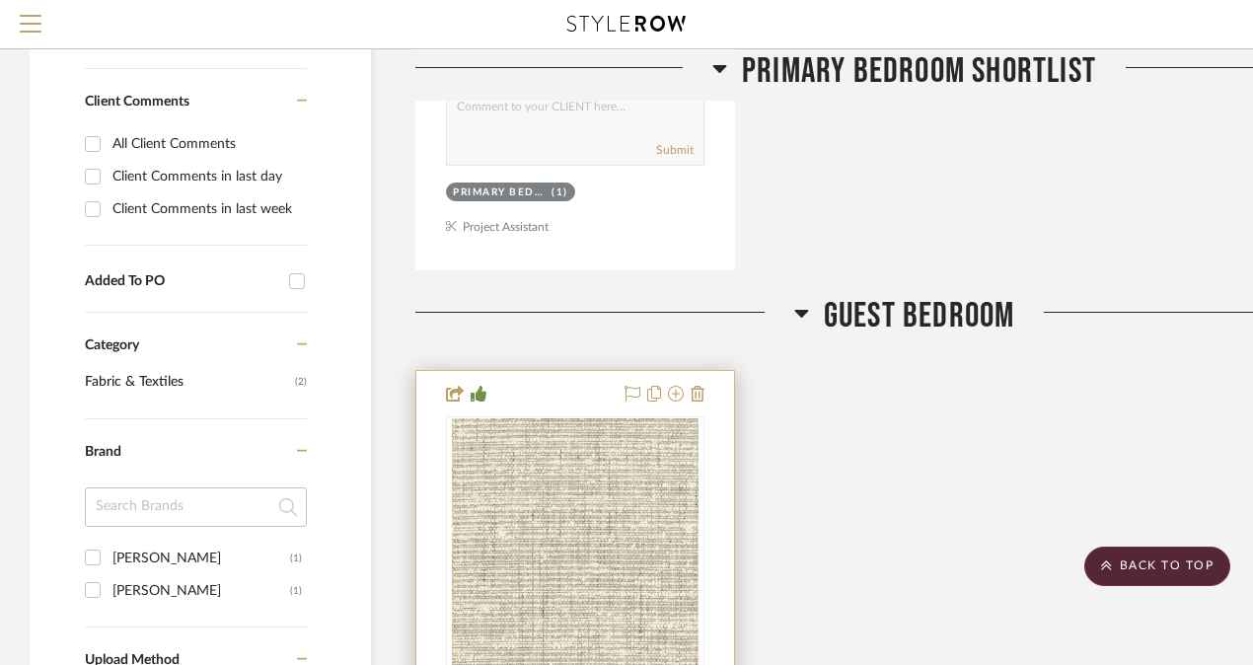
scroll to position [1267, 0]
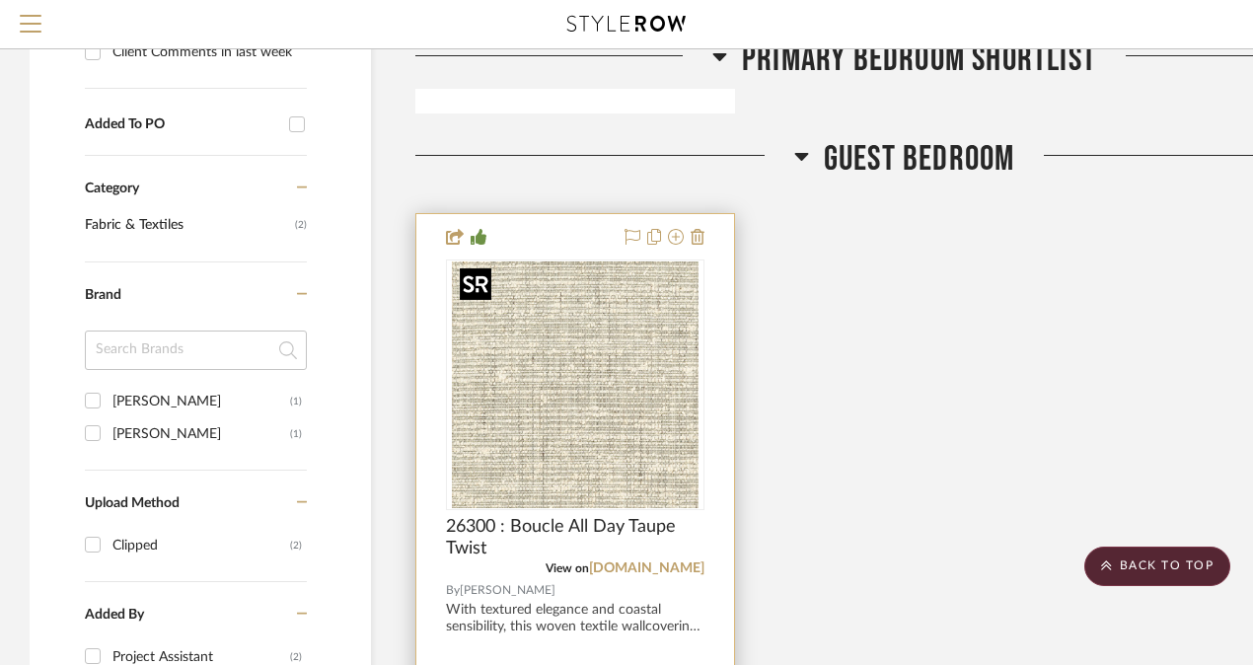
click at [539, 464] on img "0" at bounding box center [575, 385] width 247 height 247
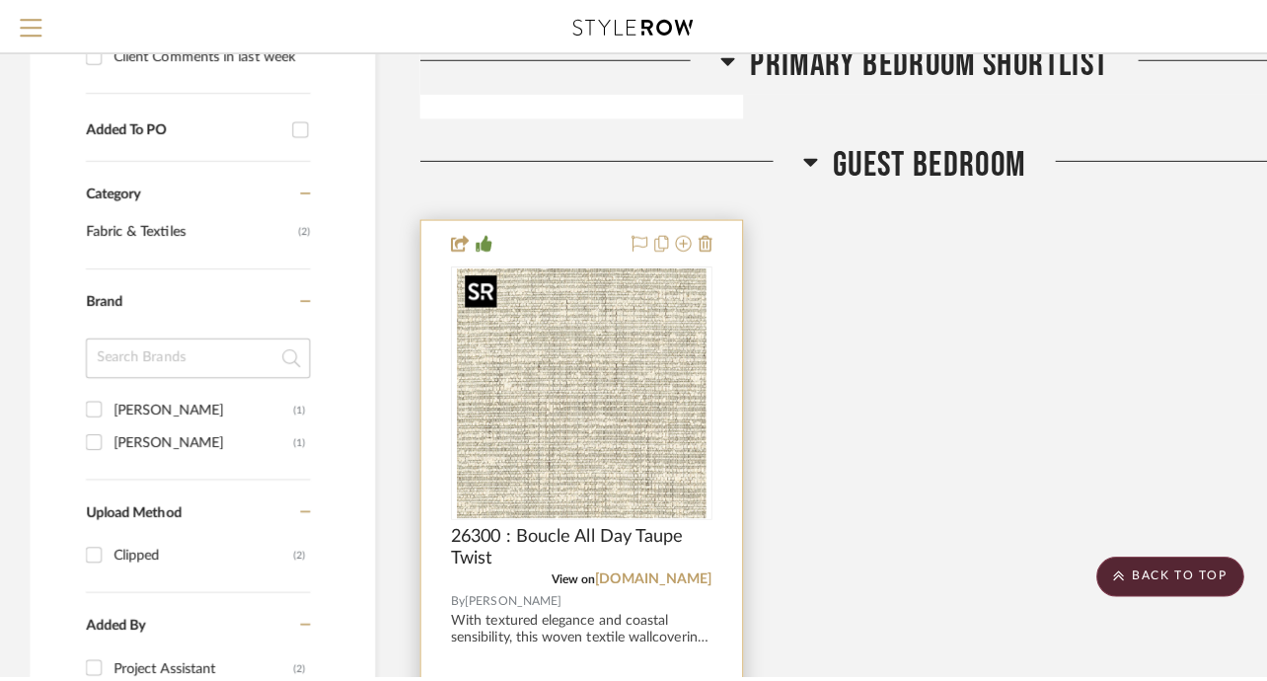
scroll to position [0, 0]
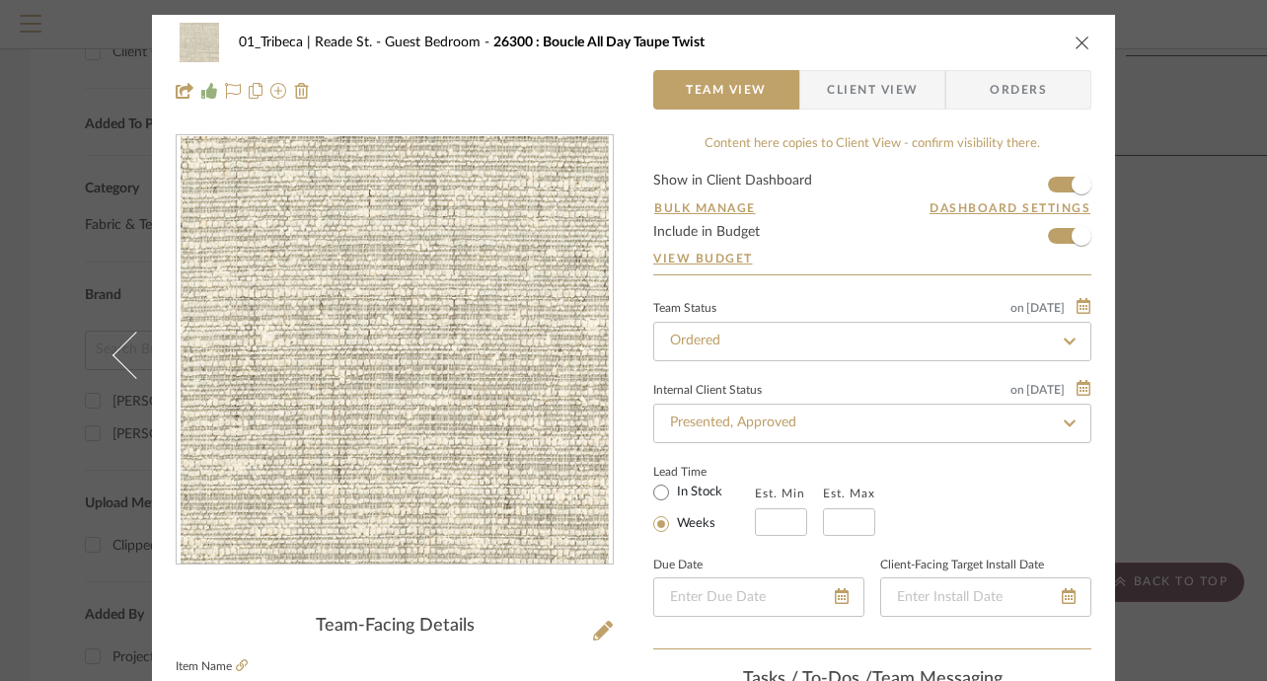
click at [1075, 45] on icon "close" at bounding box center [1083, 43] width 16 height 16
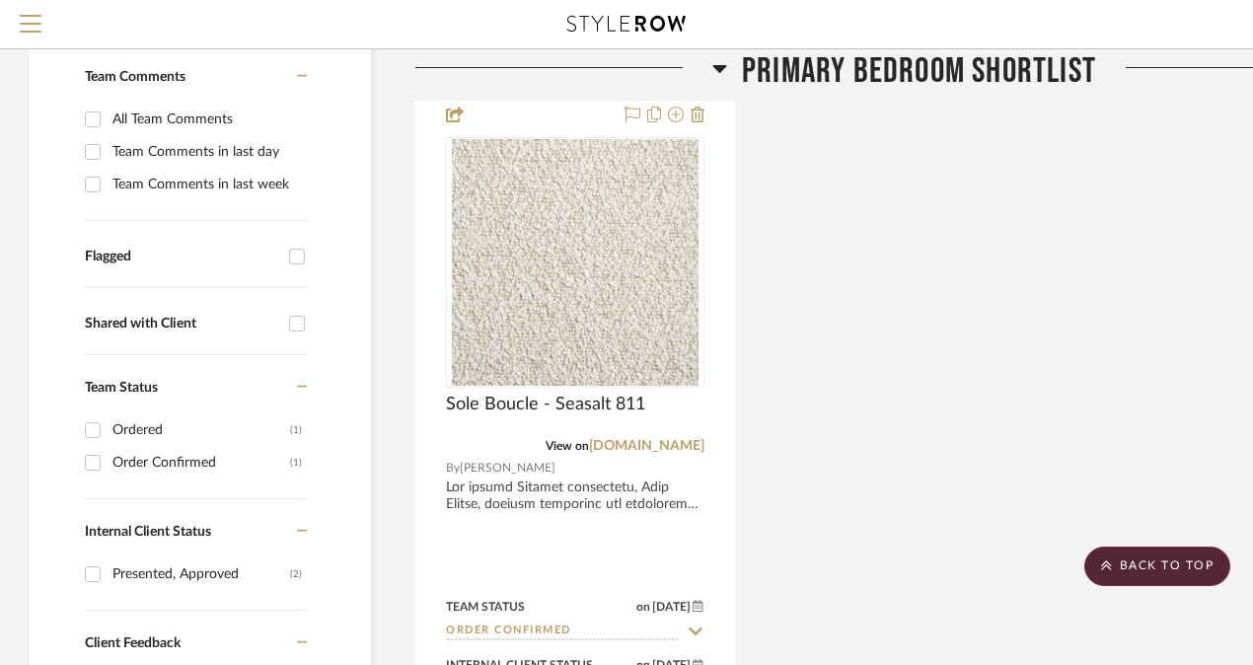
scroll to position [269, 0]
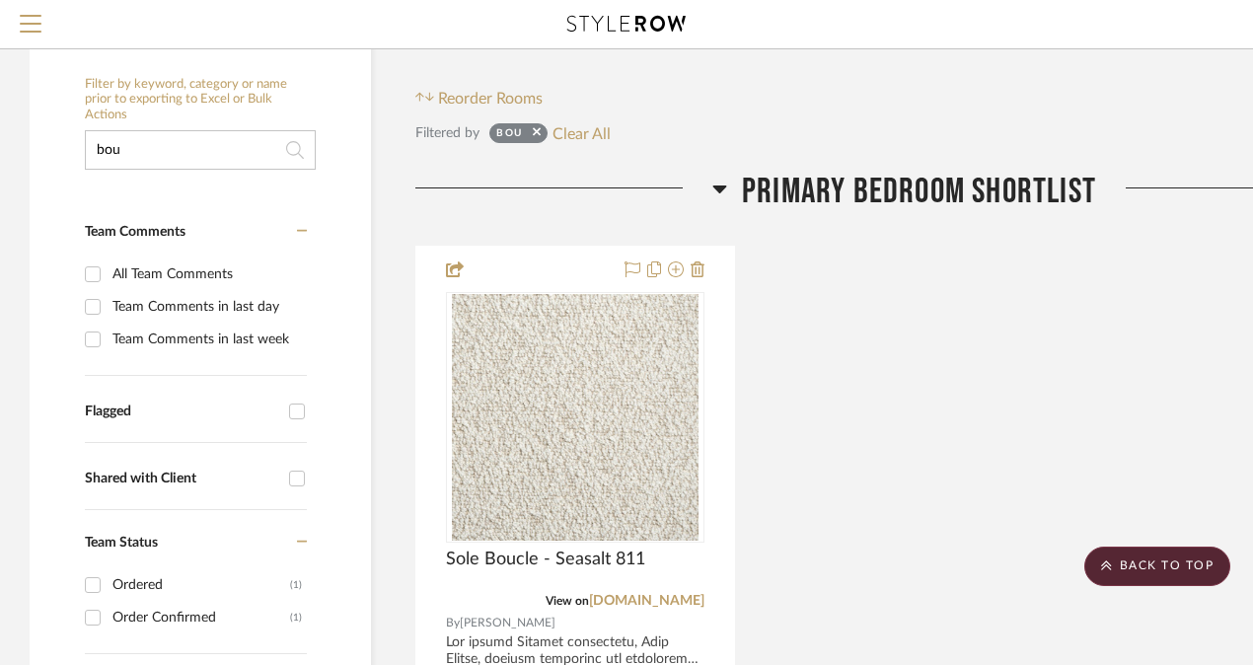
click at [141, 168] on input "bou" at bounding box center [200, 149] width 231 height 39
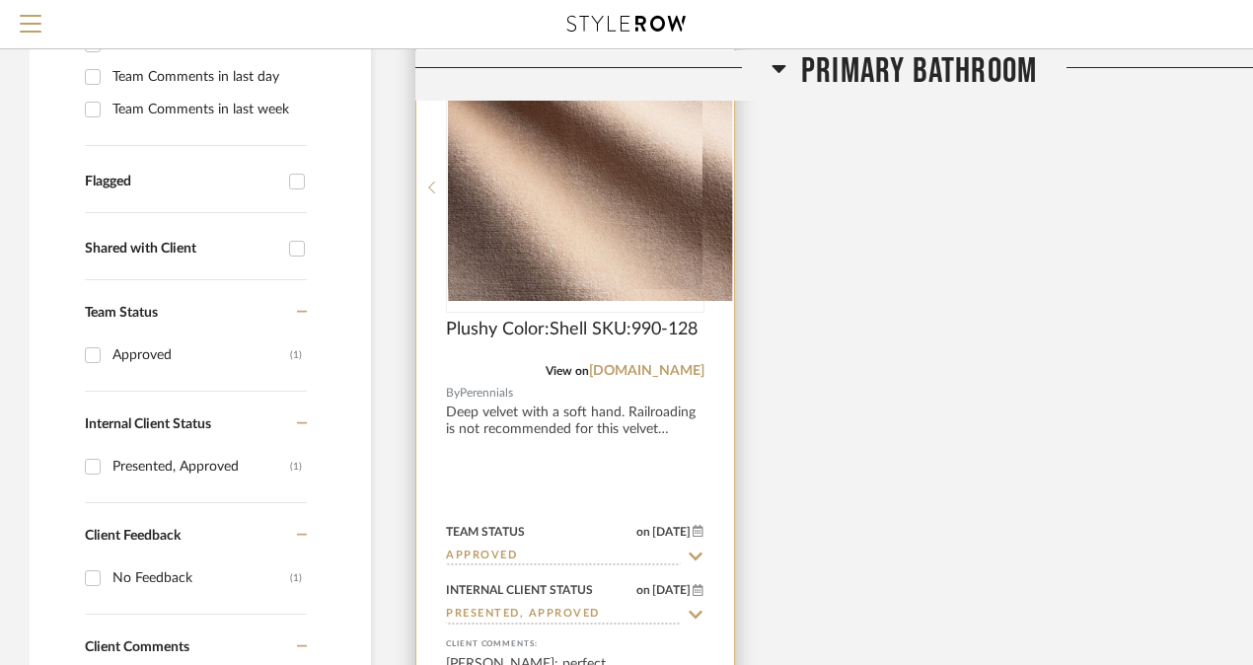
scroll to position [602, 0]
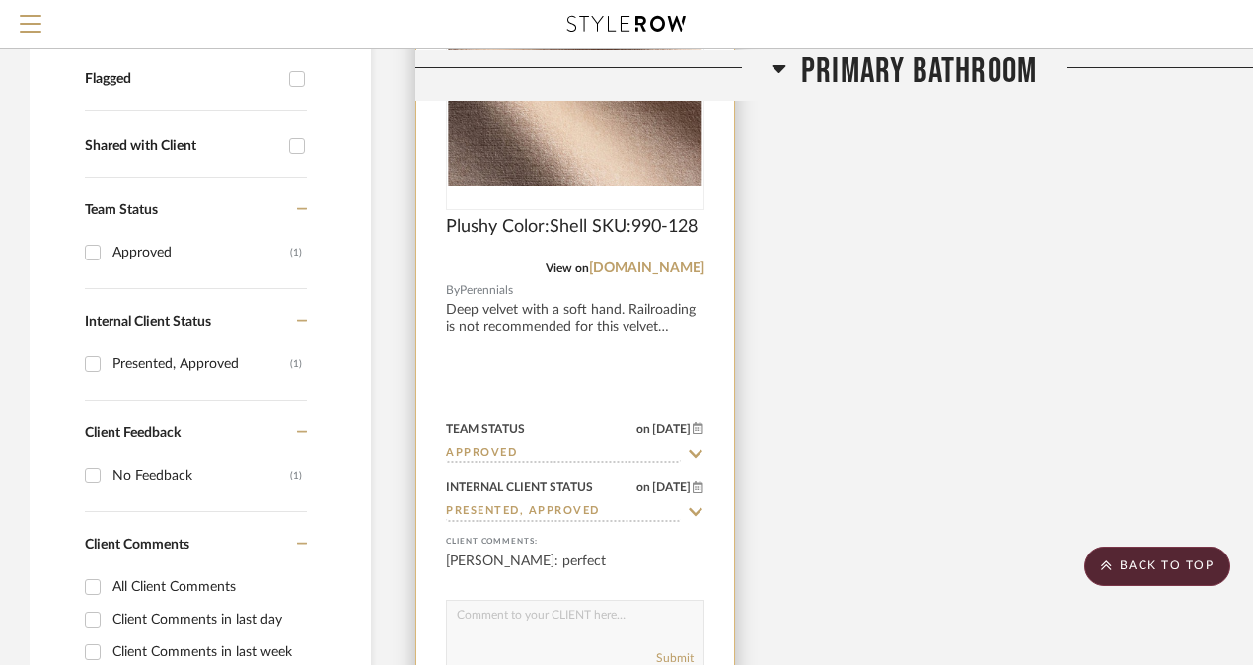
type input "plushy"
click at [507, 360] on div at bounding box center [575, 345] width 318 height 863
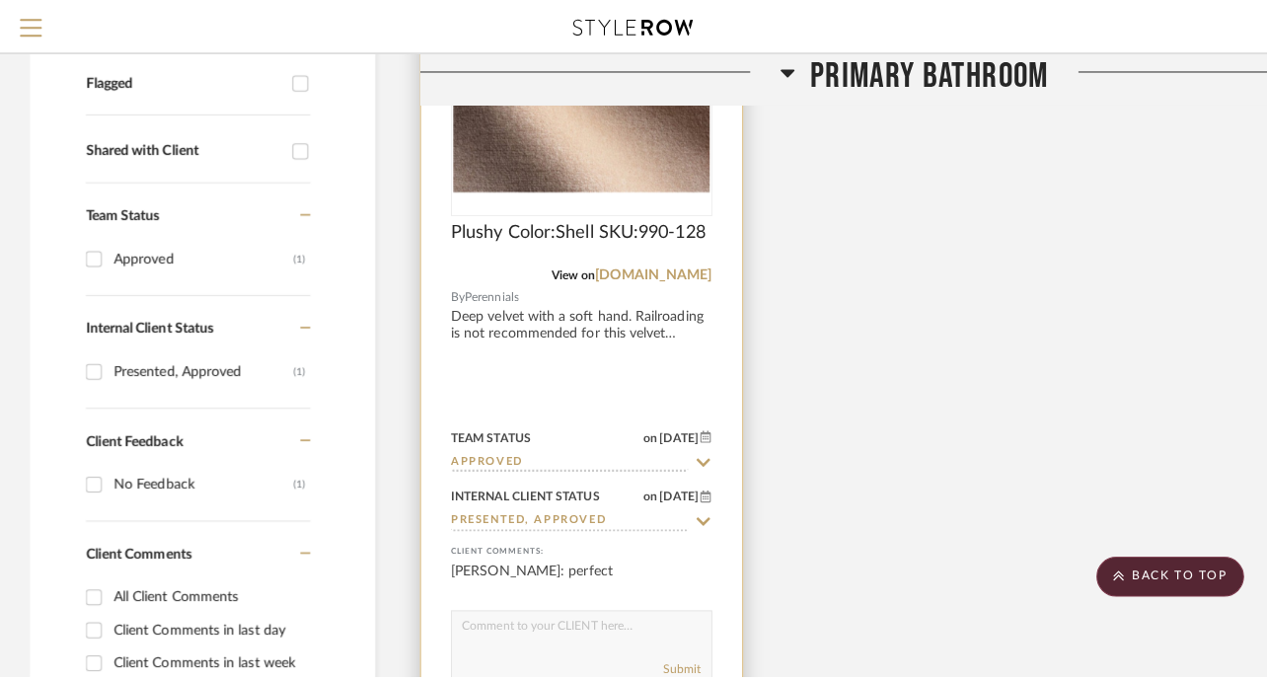
scroll to position [0, 0]
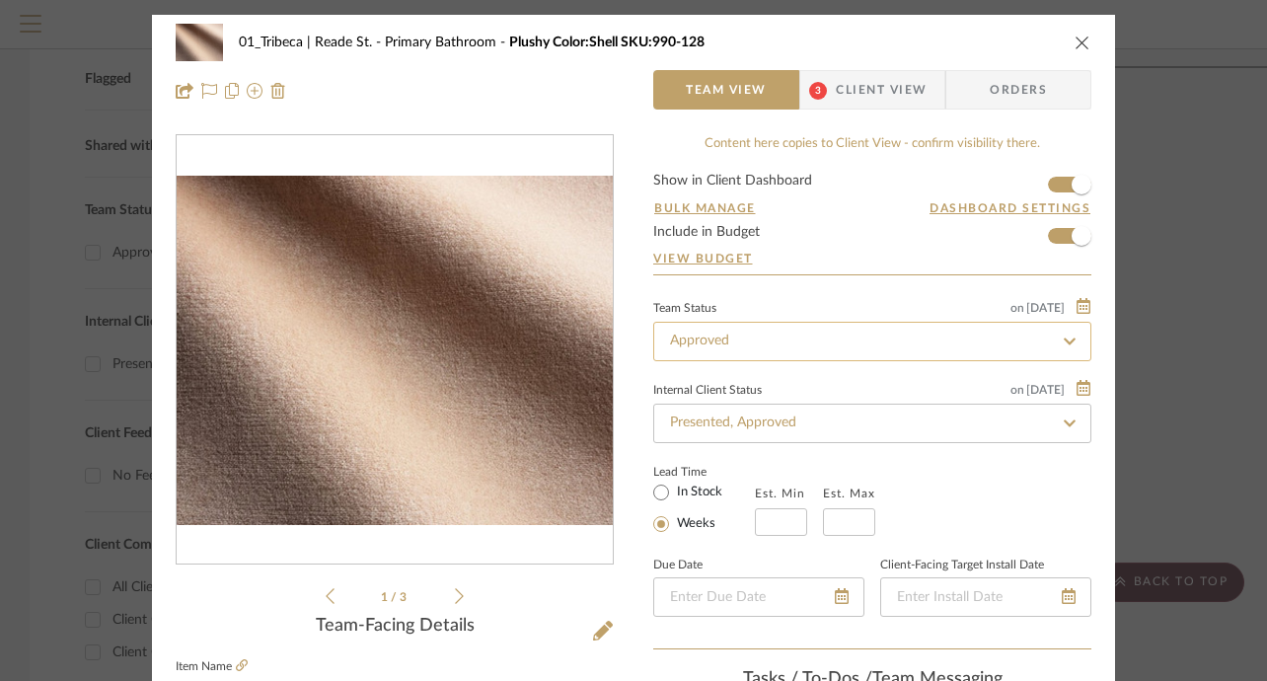
click at [768, 338] on input "Approved" at bounding box center [872, 341] width 438 height 39
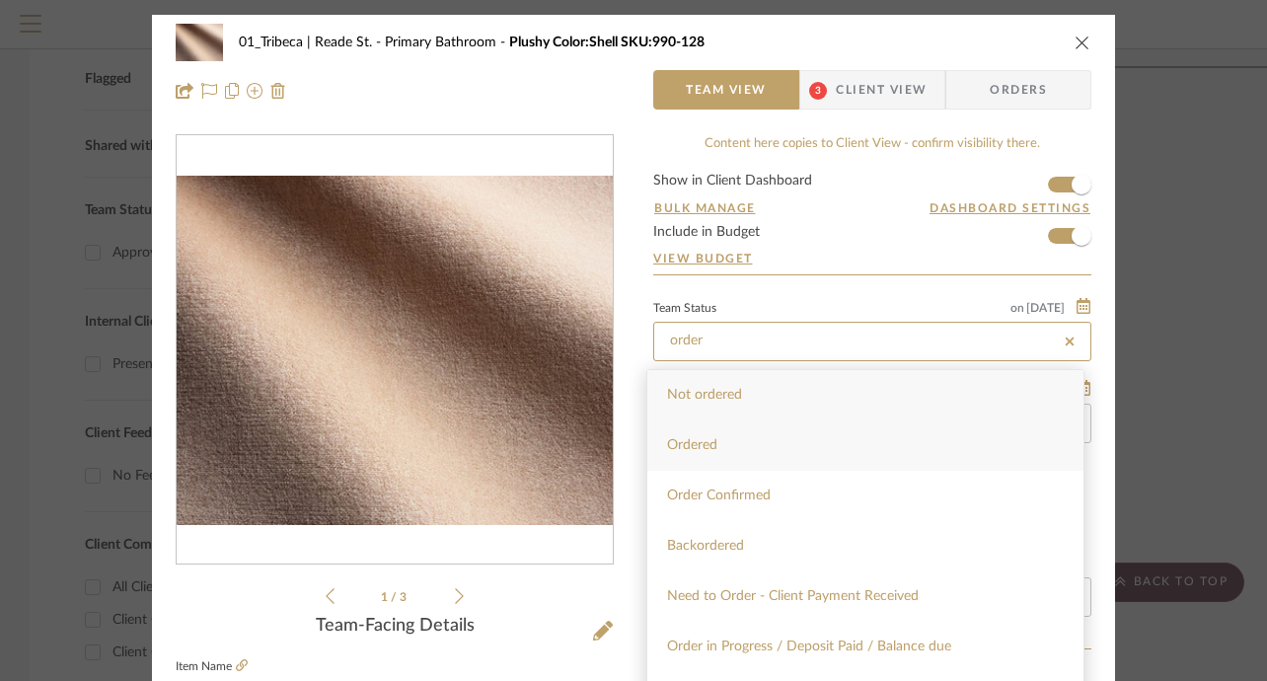
type input "order"
click at [707, 438] on span "Ordered" at bounding box center [692, 445] width 50 height 14
type input "[DATE]"
type input "Ordered"
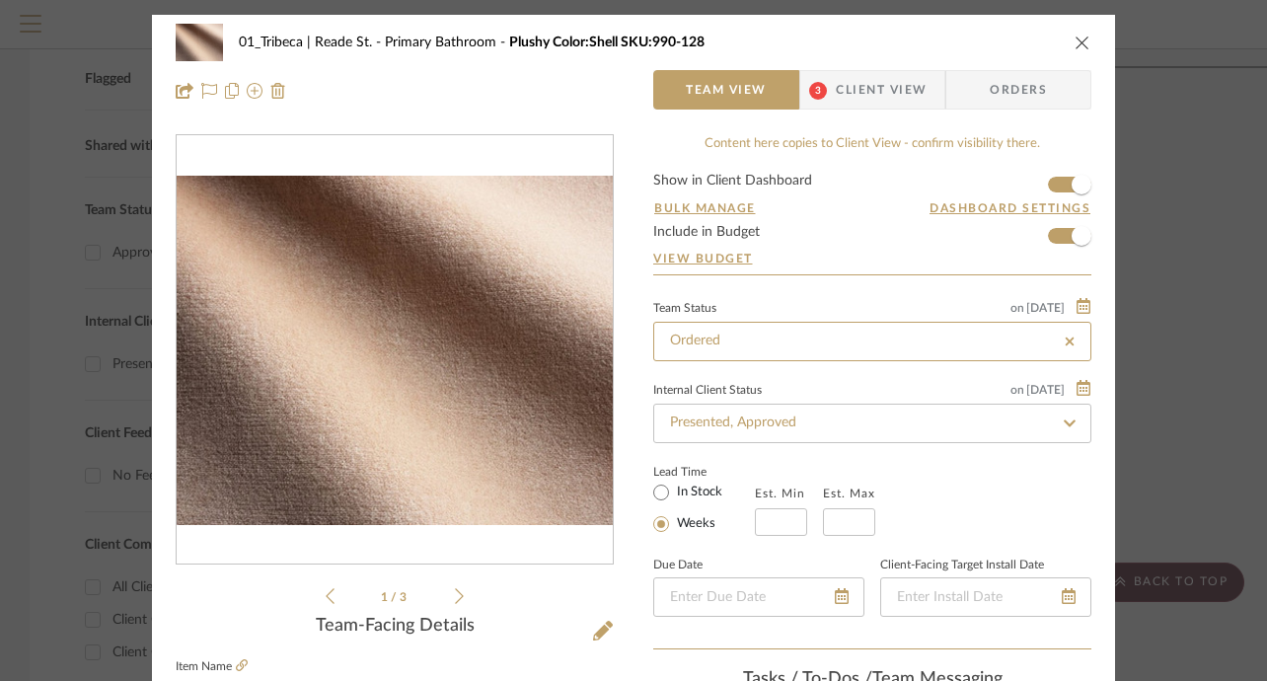
type input "[DATE]"
type input "Ordered"
click at [862, 440] on input "Presented, Approved" at bounding box center [872, 423] width 438 height 39
type input "order"
click at [1006, 27] on div "01_Tribeca | Reade St. Primary Bathroom Plushy Color:Shell SKU:990-128" at bounding box center [634, 42] width 916 height 39
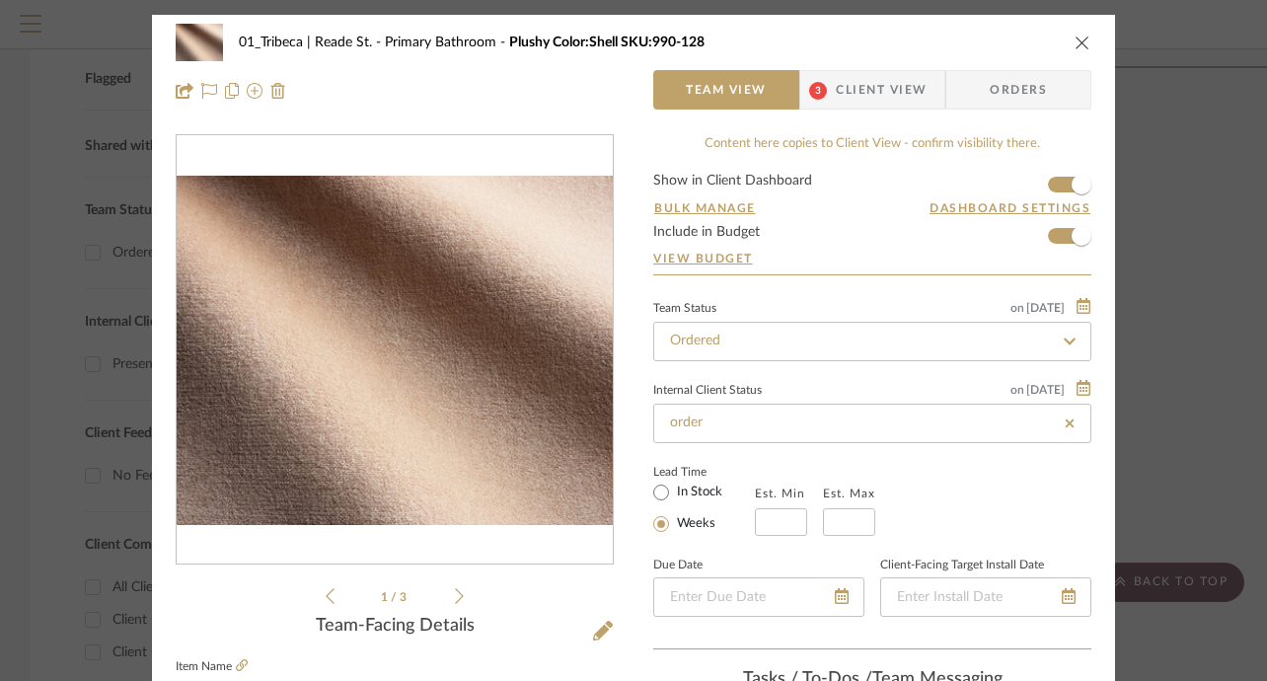
type input "[DATE]"
click at [751, 407] on input at bounding box center [872, 422] width 438 height 39
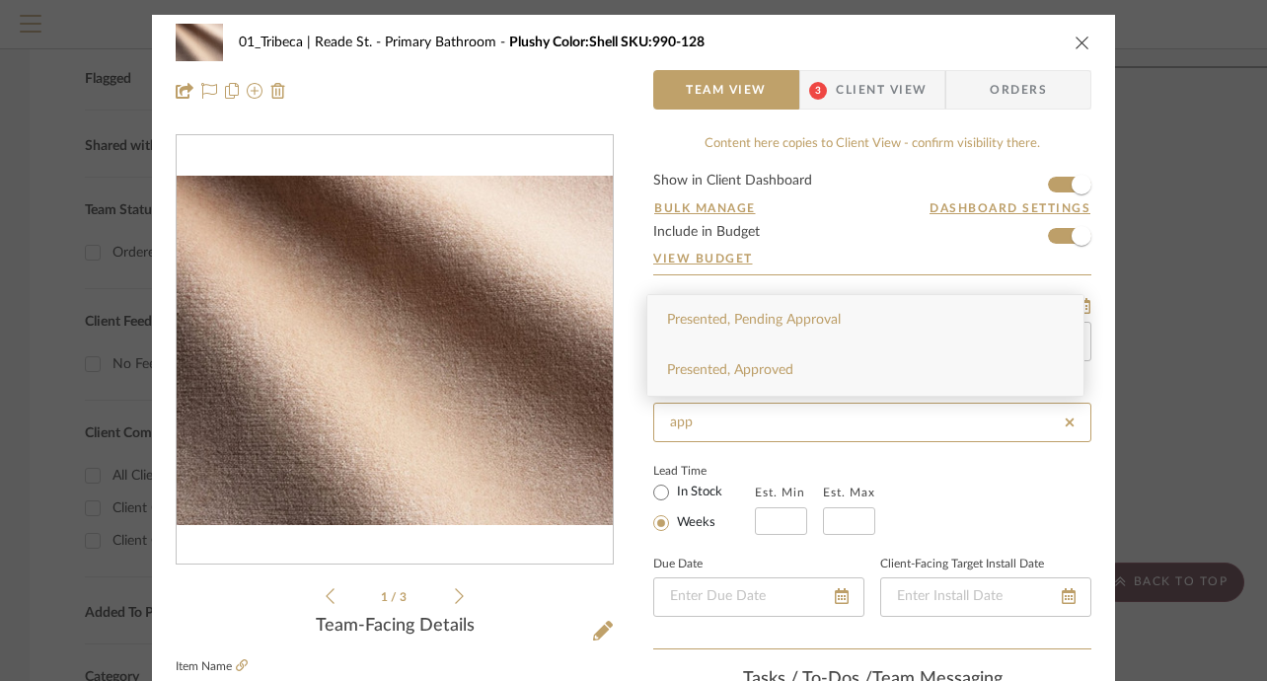
type input "app"
click at [746, 358] on div "Presented, Approved" at bounding box center [865, 370] width 436 height 50
type input "[DATE]"
type input "Presented, Approved"
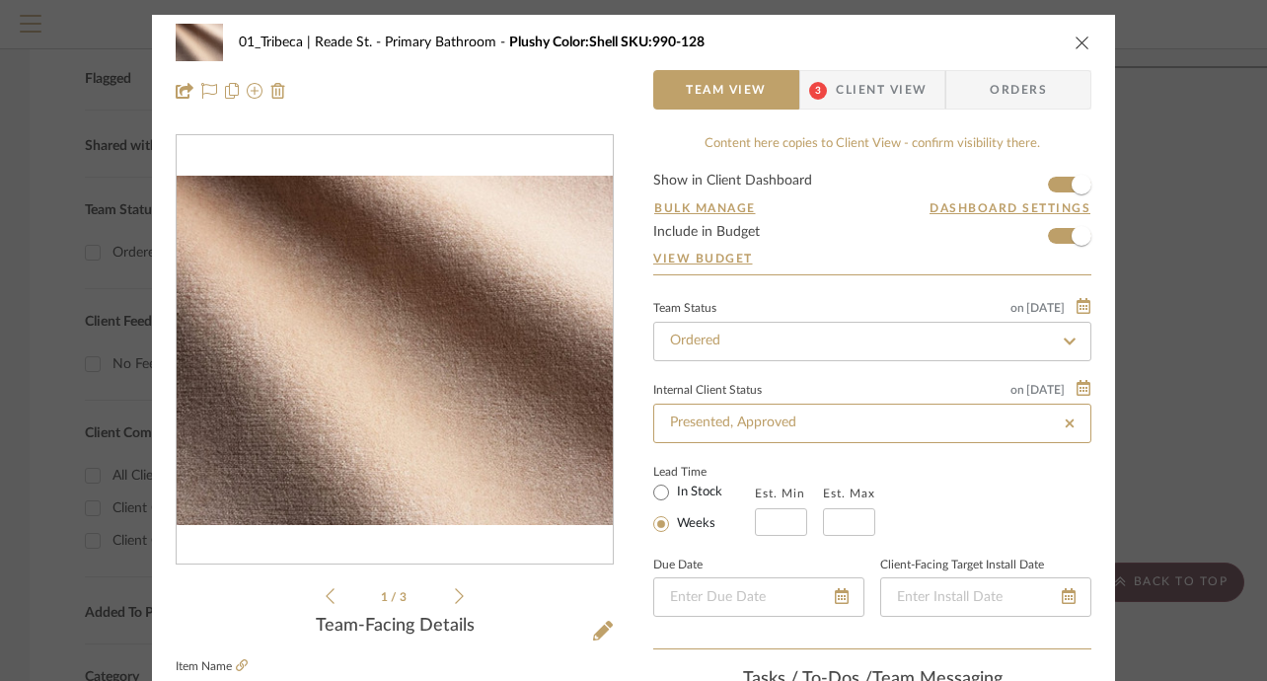
type input "Presented, Approved"
click at [1065, 40] on div "01_Tribeca | Reade St. Primary Bathroom Plushy Color:Shell SKU:990-128" at bounding box center [634, 42] width 916 height 39
click at [1077, 42] on icon "close" at bounding box center [1083, 43] width 16 height 16
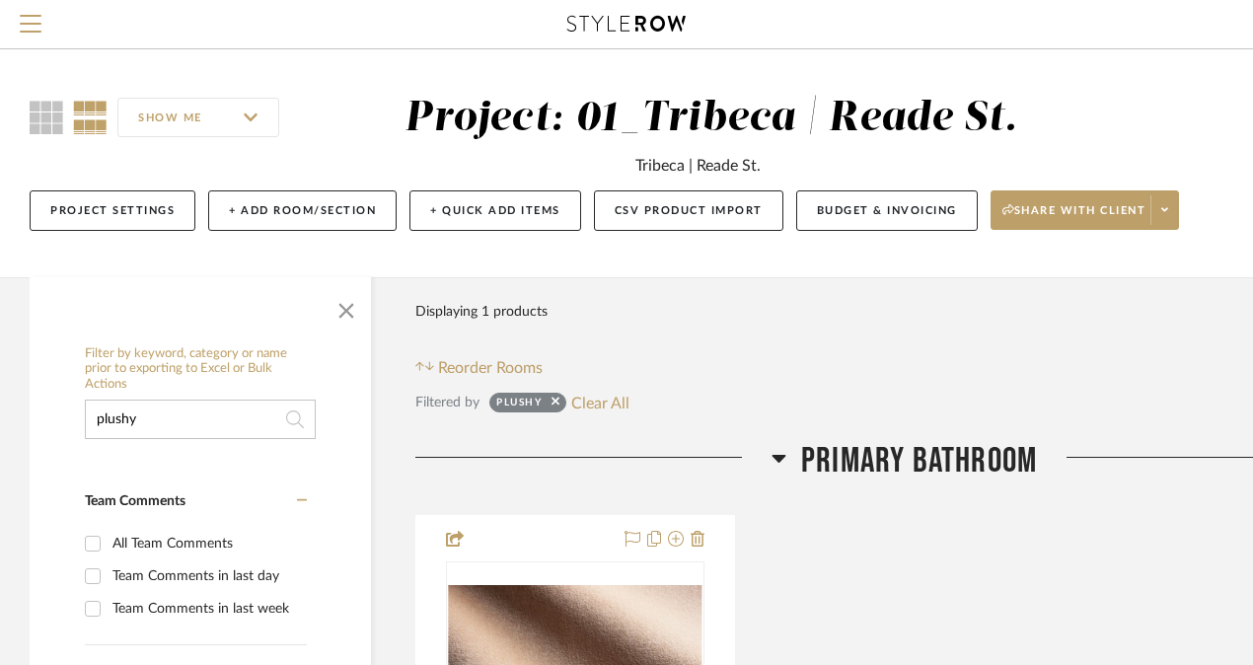
click at [189, 430] on input "plushy" at bounding box center [200, 419] width 231 height 39
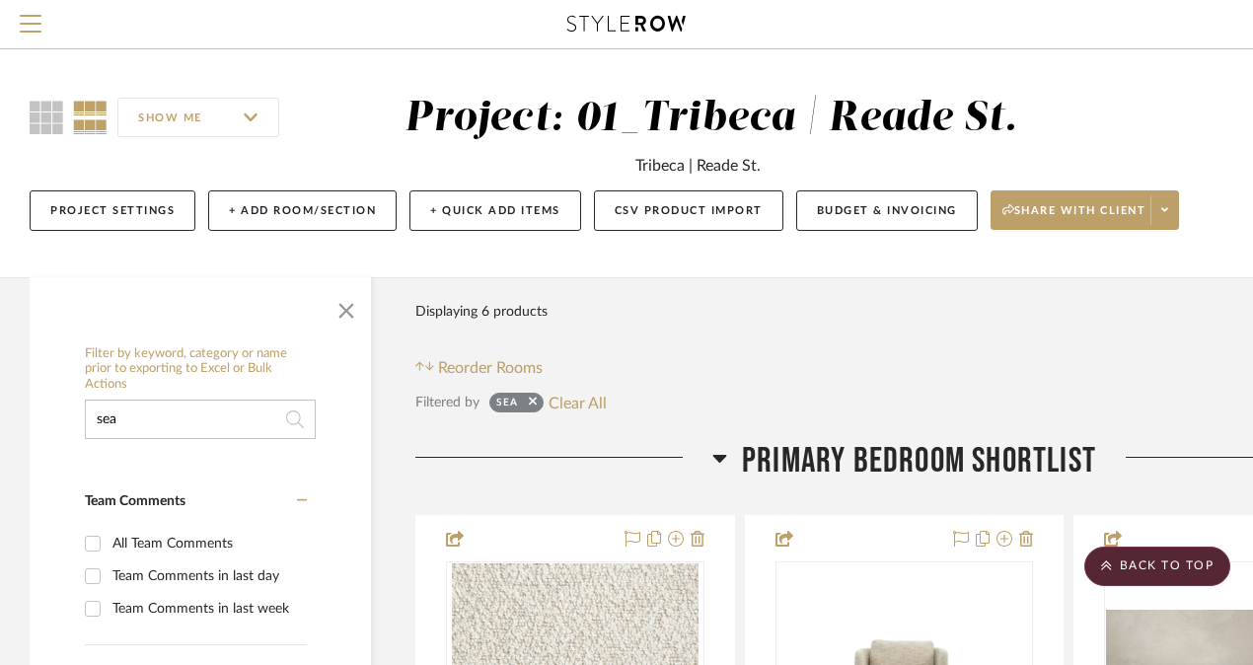
click at [168, 430] on input "sea" at bounding box center [200, 419] width 231 height 39
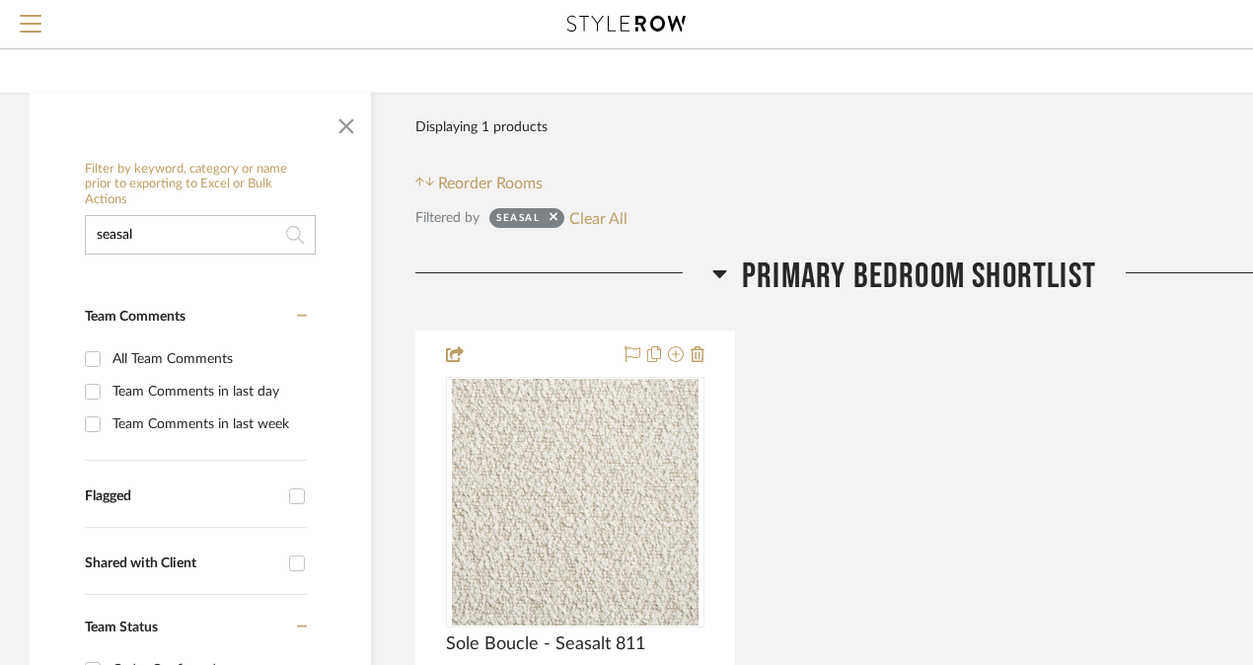
scroll to position [338, 0]
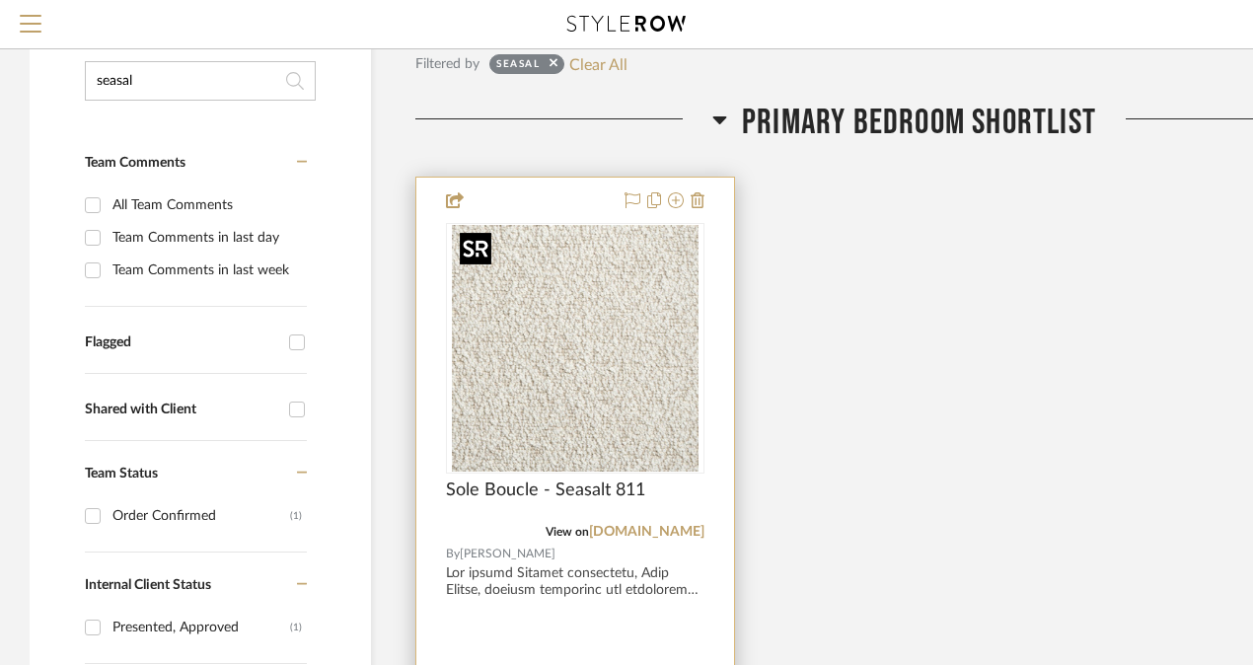
type input "seasal"
click at [574, 394] on img "0" at bounding box center [575, 348] width 247 height 247
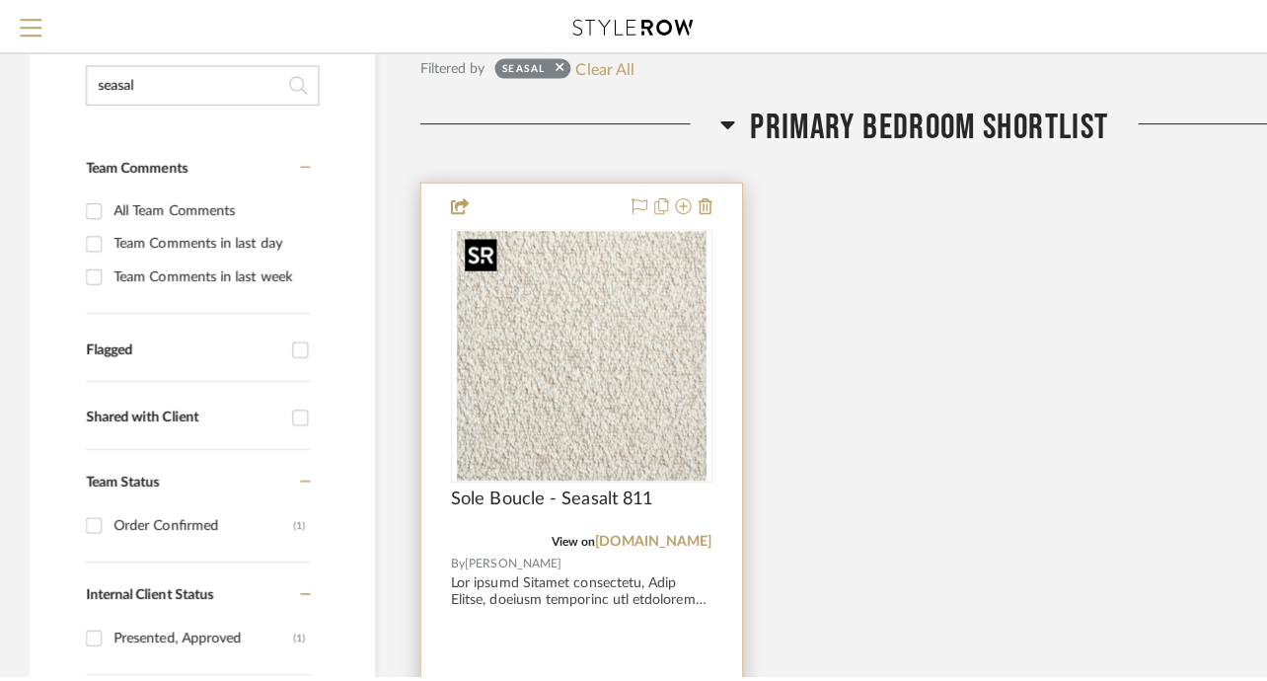
scroll to position [0, 0]
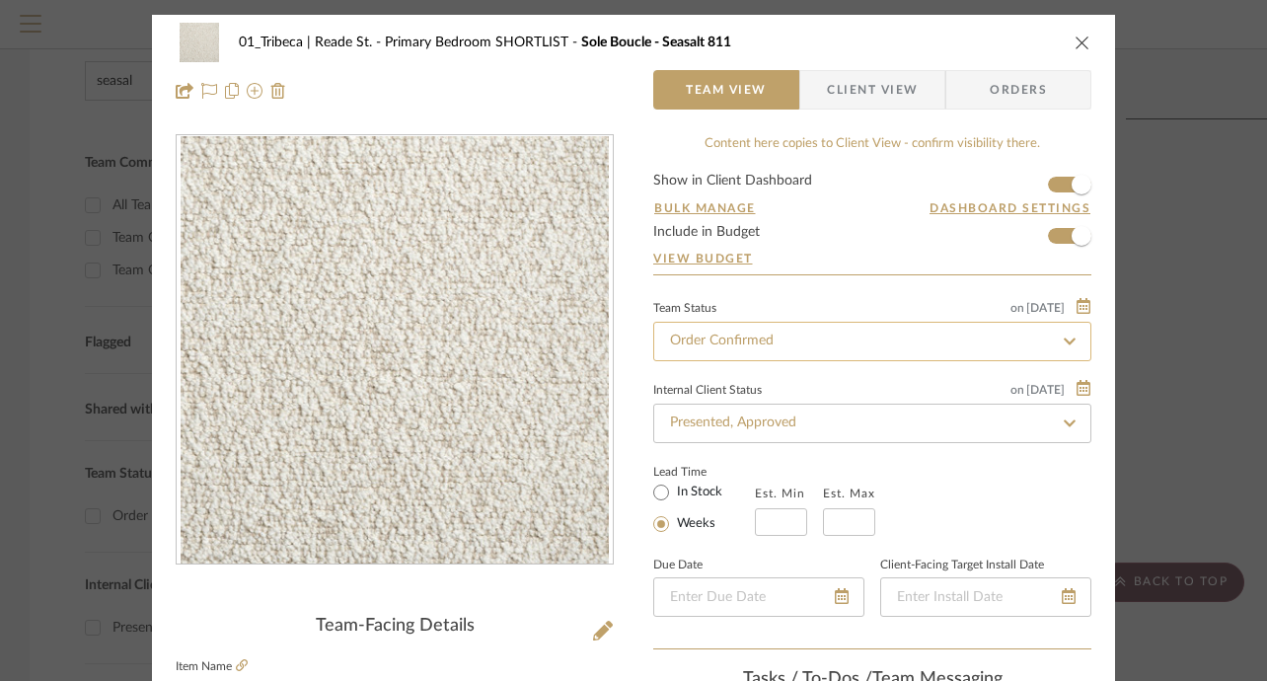
click at [779, 344] on input "Order Confirmed" at bounding box center [872, 341] width 438 height 39
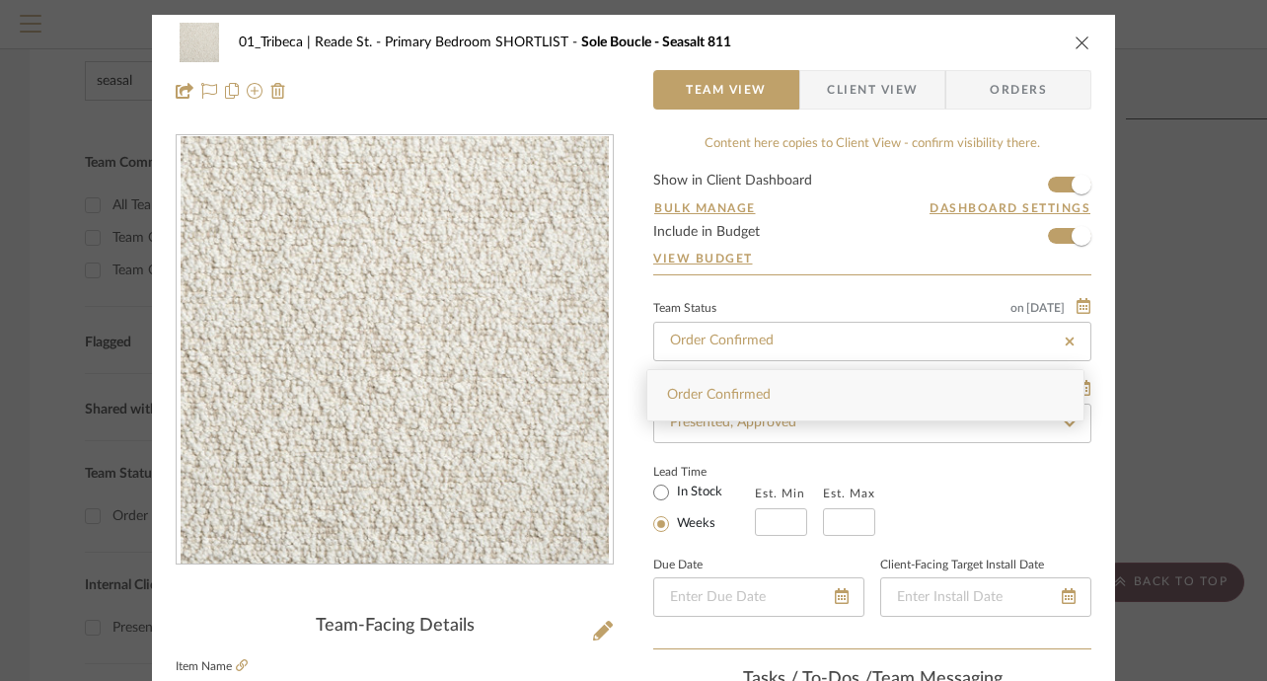
click at [1079, 38] on icon "close" at bounding box center [1083, 43] width 16 height 16
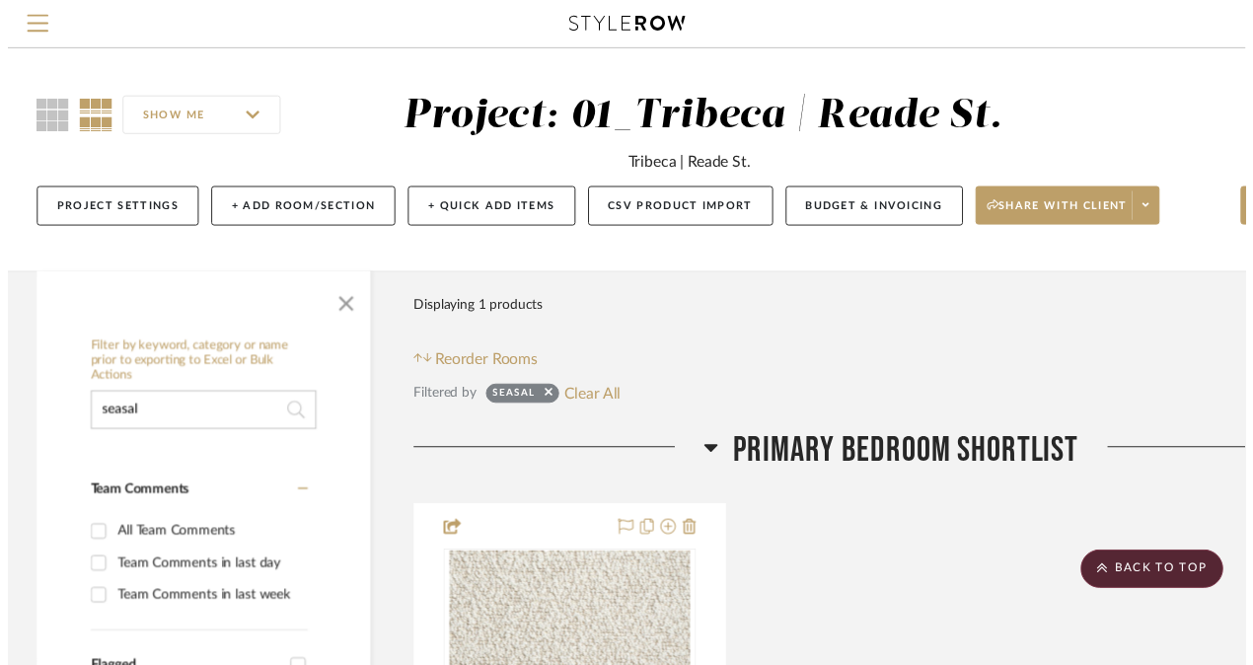
scroll to position [338, 0]
